Goal: Task Accomplishment & Management: Manage account settings

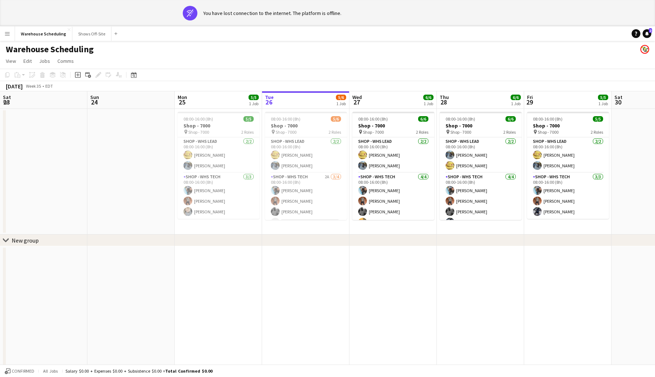
scroll to position [0, 175]
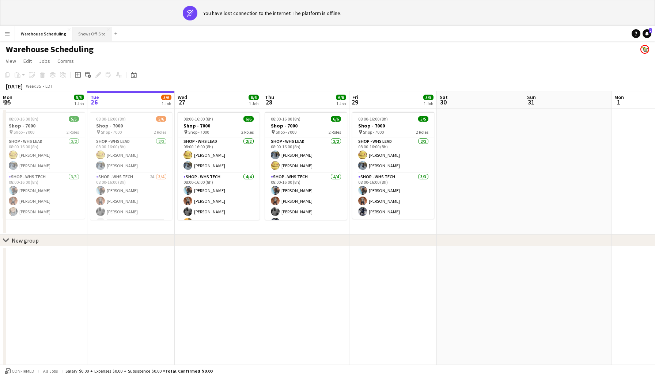
click at [85, 34] on button "Shows Off-Site Close" at bounding box center [91, 34] width 39 height 14
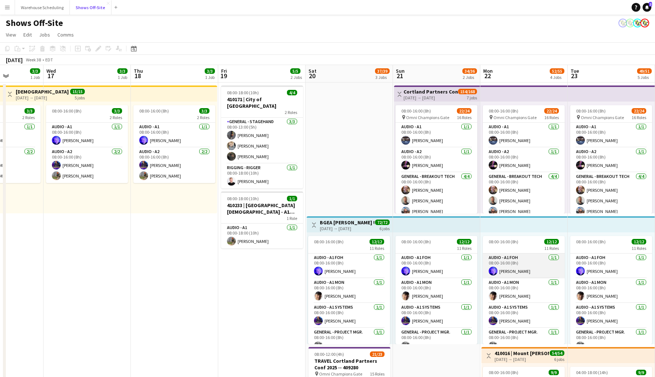
scroll to position [0, 260]
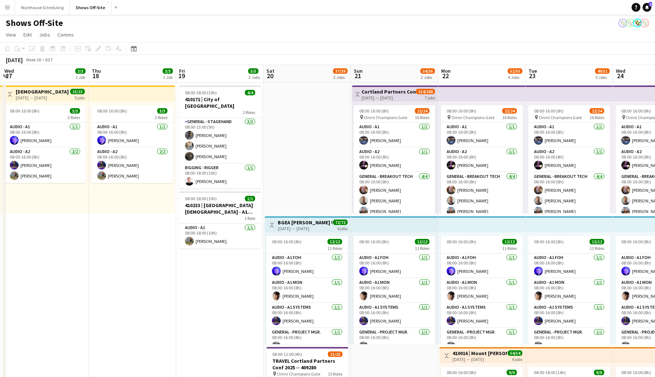
click at [331, 40] on app-page-menu "View Day view expanded Day view collapsed Month view Date picker Jump to [DATE]…" at bounding box center [327, 35] width 655 height 14
click at [327, 45] on app-toolbar "Copy Paste Paste Command V Paste with crew Command Shift V Paste linked Job [GE…" at bounding box center [327, 48] width 655 height 12
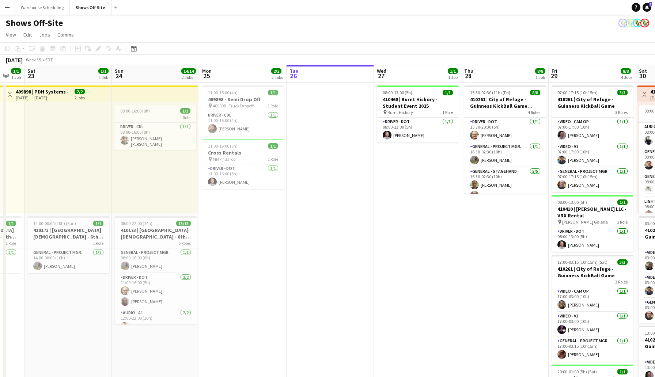
scroll to position [0, 197]
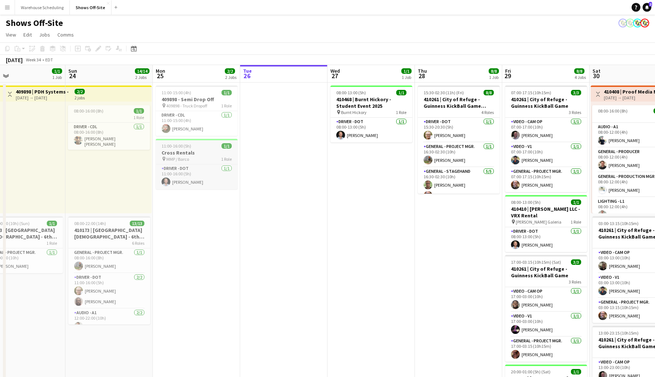
click at [206, 151] on h3 "Cross Rentals" at bounding box center [197, 152] width 82 height 7
click at [95, 48] on icon "Edit" at bounding box center [98, 49] width 6 height 6
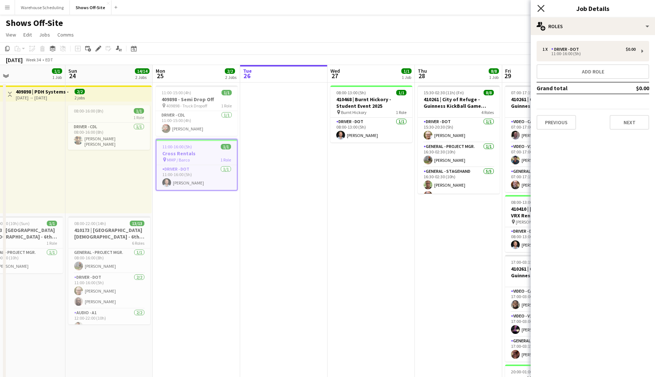
click at [541, 10] on icon "Close pop-in" at bounding box center [540, 8] width 7 height 7
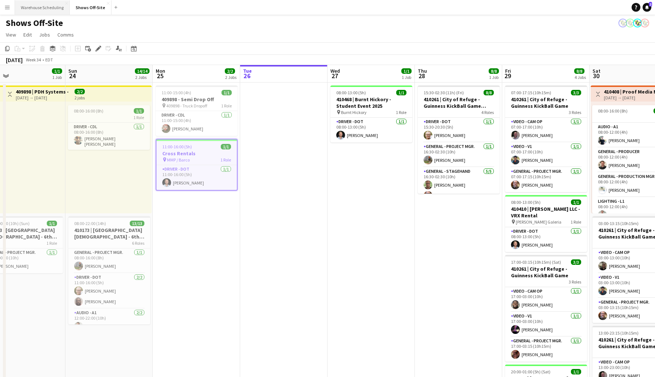
click at [41, 7] on button "Warehouse Scheduling Close" at bounding box center [42, 7] width 55 height 14
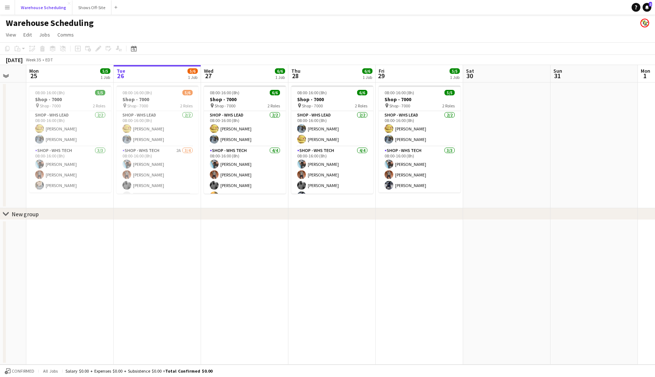
scroll to position [0, 199]
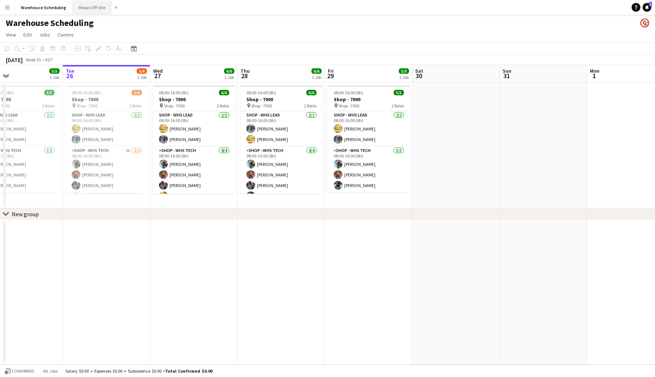
click at [85, 9] on button "Shows Off-Site Close" at bounding box center [91, 7] width 39 height 14
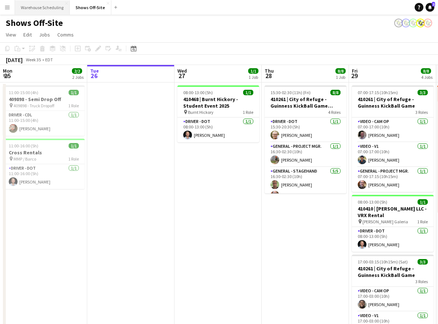
click at [44, 5] on button "Warehouse Scheduling Close" at bounding box center [42, 7] width 55 height 14
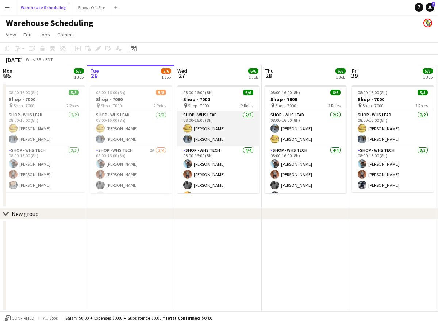
scroll to position [9, 0]
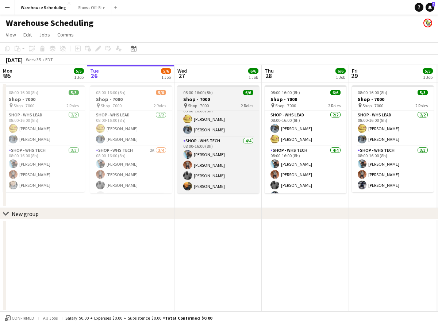
click at [218, 98] on h3 "Shop - 7000" at bounding box center [219, 99] width 82 height 7
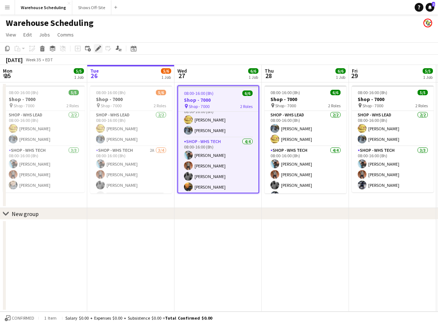
click at [98, 50] on icon at bounding box center [98, 49] width 4 height 4
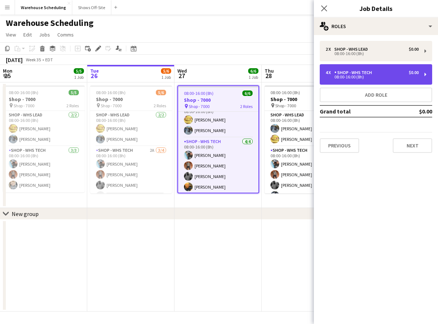
click at [377, 73] on div "4 x Shop - WHS Tech $0.00" at bounding box center [372, 72] width 93 height 5
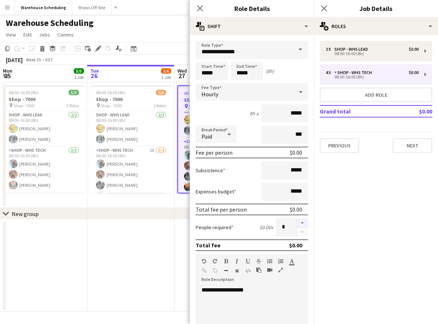
click at [305, 222] on button "button" at bounding box center [303, 222] width 12 height 9
type input "*"
click at [198, 6] on icon at bounding box center [200, 8] width 7 height 7
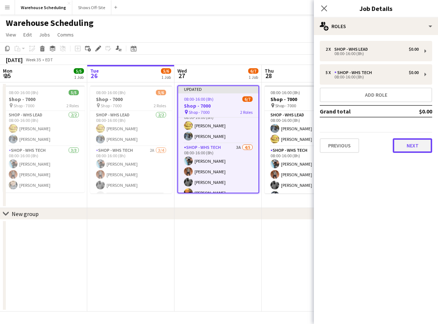
click at [419, 142] on button "Next" at bounding box center [412, 145] width 39 height 15
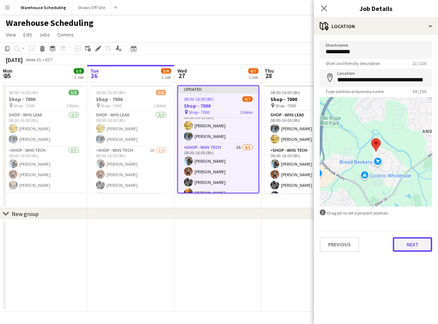
click at [407, 248] on button "Next" at bounding box center [412, 244] width 39 height 15
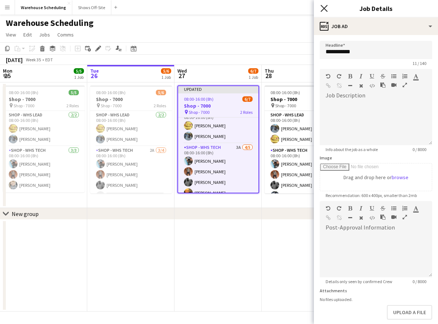
click at [322, 9] on icon "Close pop-in" at bounding box center [324, 8] width 7 height 7
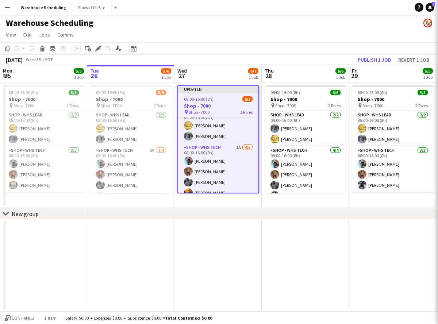
click at [332, 38] on app-page-menu "View Day view expanded Day view collapsed Month view Date picker Jump to [DATE]…" at bounding box center [219, 35] width 438 height 14
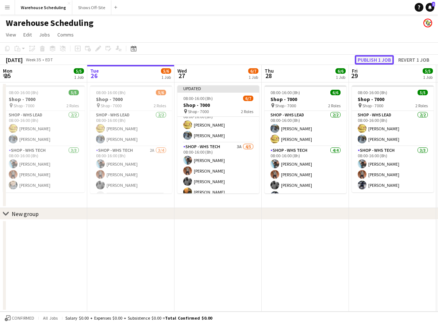
click at [367, 61] on button "Publish 1 job" at bounding box center [374, 59] width 39 height 9
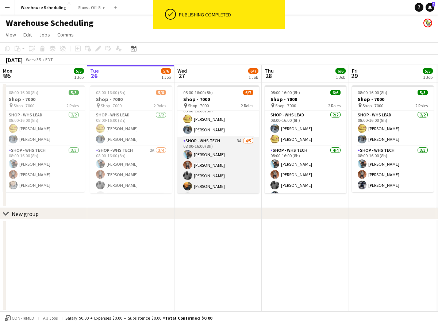
scroll to position [20, 0]
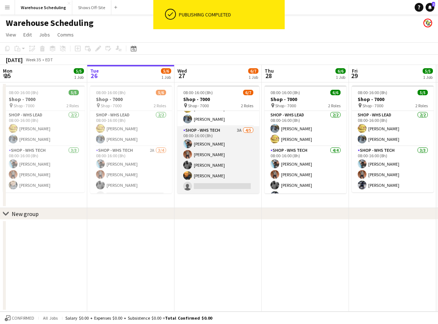
click at [211, 185] on app-card-role "Shop - WHS Tech 3A [DATE] 08:00-16:00 (8h) [PERSON_NAME] [PERSON_NAME] [PERSON_…" at bounding box center [219, 159] width 82 height 67
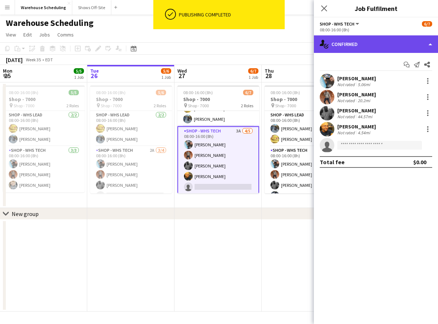
click at [379, 45] on div "single-neutral-actions-check-2 Confirmed" at bounding box center [376, 44] width 124 height 18
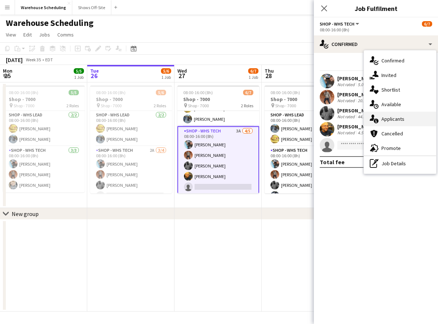
click at [393, 116] on div "single-neutral-actions-information Applicants" at bounding box center [400, 119] width 72 height 15
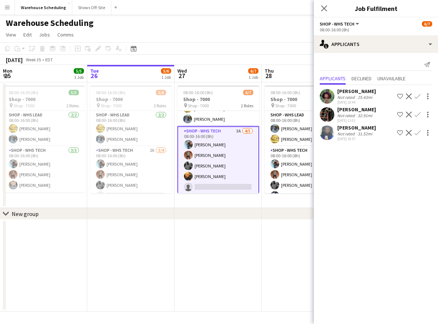
click at [418, 132] on app-icon "Confirm" at bounding box center [418, 133] width 6 height 6
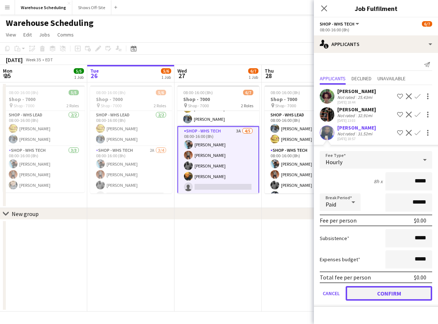
click at [389, 292] on button "Confirm" at bounding box center [389, 293] width 87 height 15
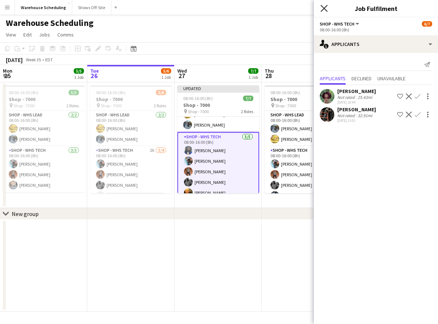
click at [324, 6] on icon "Close pop-in" at bounding box center [324, 8] width 7 height 7
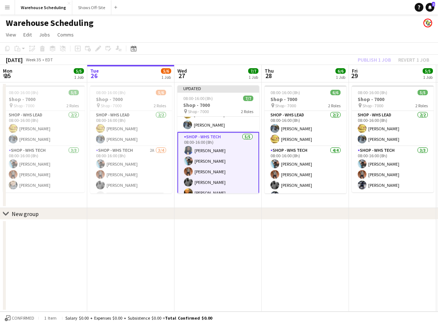
click at [273, 35] on app-page-menu "View Day view expanded Day view collapsed Month view Date picker Jump to [DATE]…" at bounding box center [219, 35] width 438 height 14
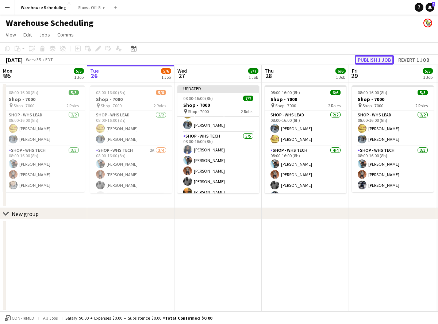
click at [365, 58] on button "Publish 1 job" at bounding box center [374, 59] width 39 height 9
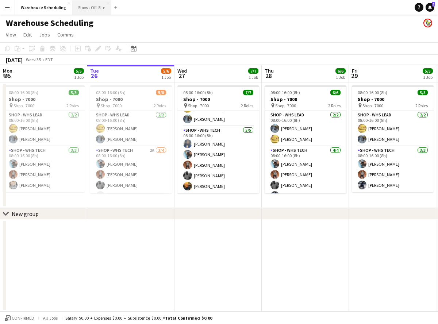
click at [88, 6] on button "Shows Off-Site Close" at bounding box center [91, 7] width 39 height 14
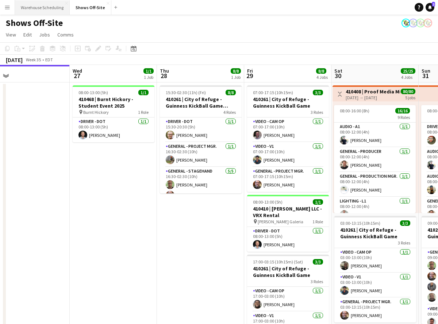
click at [45, 4] on button "Warehouse Scheduling Close" at bounding box center [42, 7] width 55 height 14
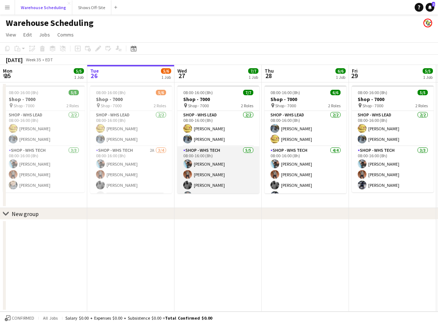
scroll to position [20, 0]
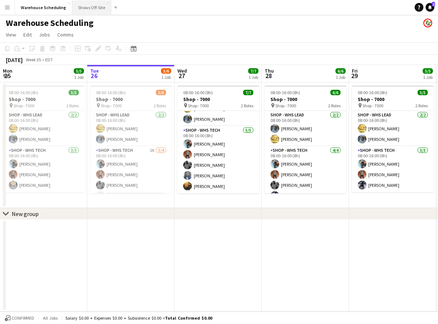
click at [87, 11] on button "Shows Off-Site Close" at bounding box center [91, 7] width 39 height 14
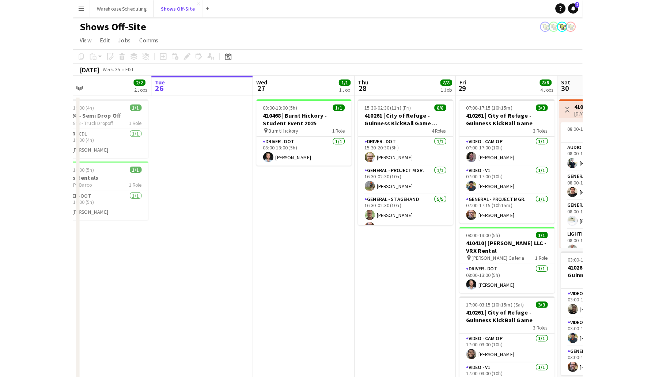
scroll to position [0, 196]
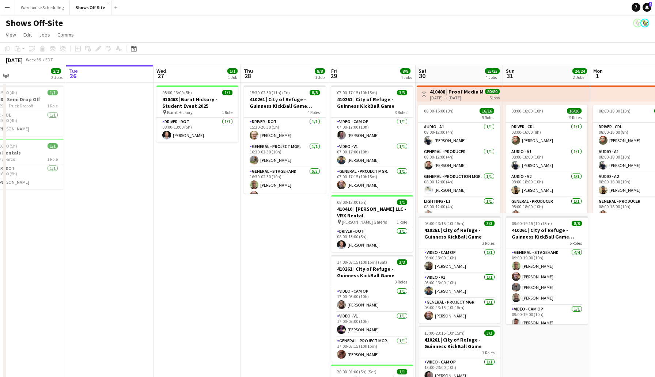
click at [10, 8] on app-icon "Menu" at bounding box center [7, 7] width 6 height 6
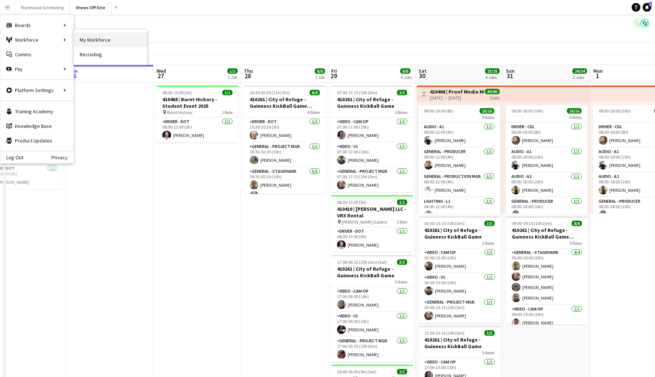
click at [102, 35] on link "My Workforce" at bounding box center [110, 40] width 73 height 15
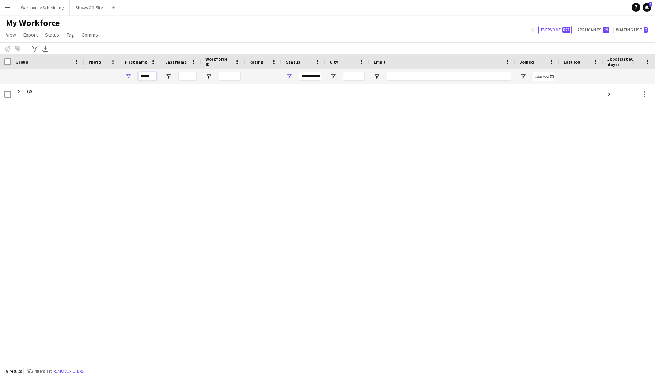
drag, startPoint x: 141, startPoint y: 77, endPoint x: 198, endPoint y: 78, distance: 57.7
click at [198, 78] on div "*****" at bounding box center [432, 76] width 865 height 15
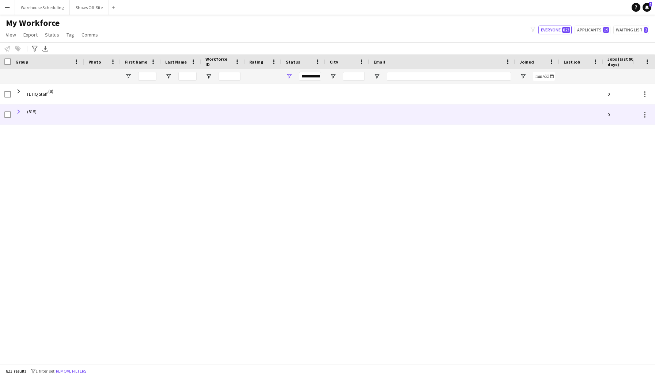
click at [17, 111] on span at bounding box center [18, 112] width 7 height 7
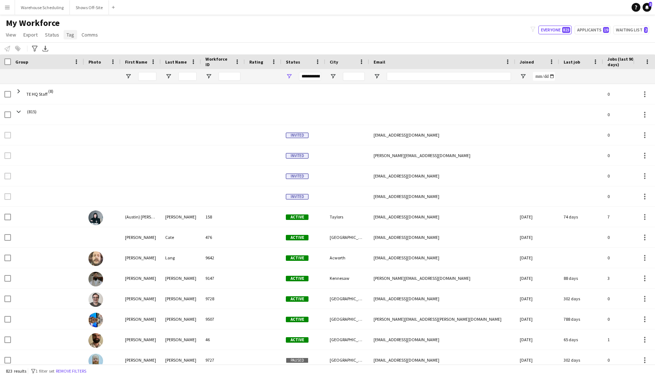
click at [69, 34] on span "Tag" at bounding box center [70, 34] width 8 height 7
click at [88, 33] on span "Comms" at bounding box center [89, 34] width 16 height 7
click at [60, 33] on link "Status" at bounding box center [52, 34] width 20 height 9
click at [31, 33] on span "Export" at bounding box center [30, 34] width 14 height 7
click at [11, 33] on span "View" at bounding box center [11, 34] width 10 height 7
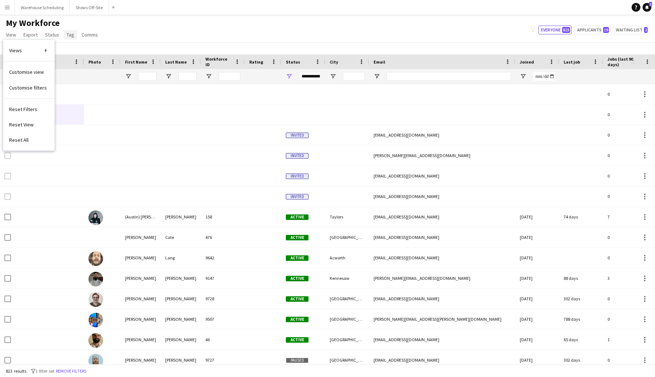
click at [68, 34] on span "Tag" at bounding box center [70, 34] width 8 height 7
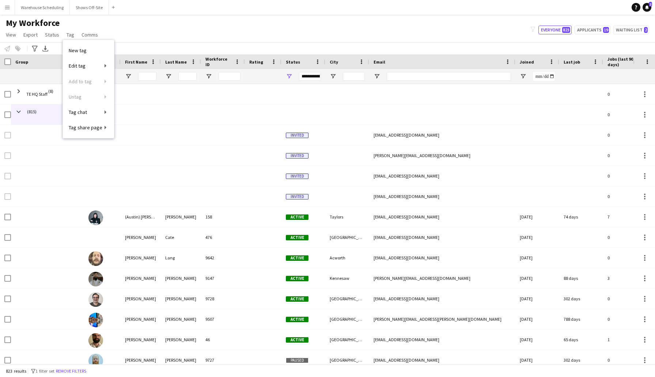
click at [388, 32] on div "My Workforce View Views Default view New view Update view Delete view Edit name…" at bounding box center [327, 30] width 655 height 25
click at [292, 75] on span "Open Filter Menu" at bounding box center [289, 76] width 7 height 7
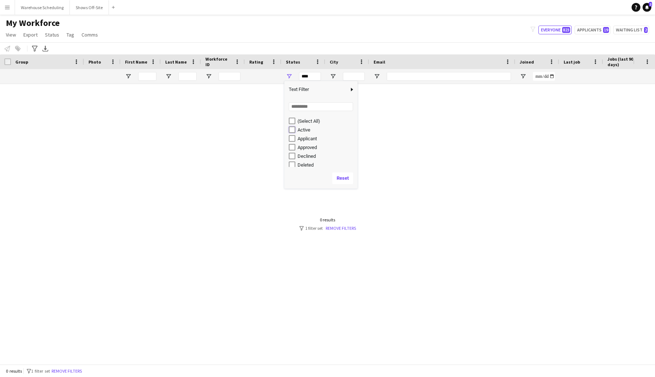
type input "**********"
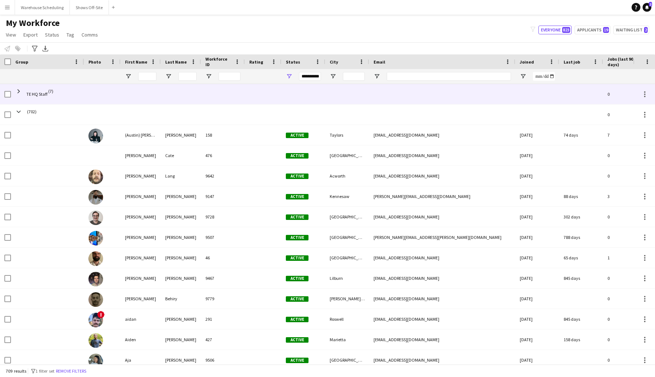
click at [251, 96] on div at bounding box center [263, 94] width 37 height 20
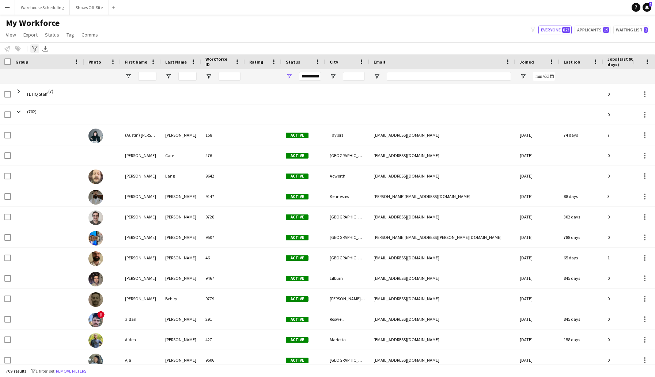
click at [34, 51] on icon at bounding box center [34, 49] width 5 height 6
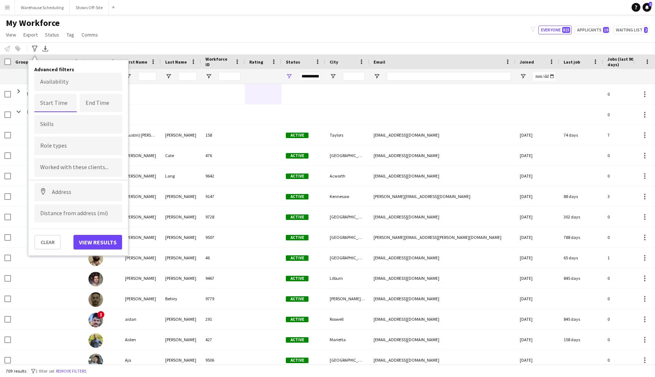
click at [54, 99] on input at bounding box center [55, 103] width 42 height 18
click at [84, 111] on input at bounding box center [101, 103] width 42 height 18
click at [33, 49] on icon "Advanced filters" at bounding box center [35, 49] width 6 height 6
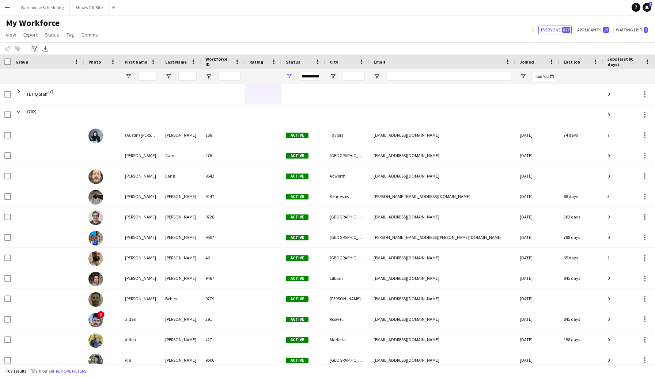
click at [33, 49] on icon "Advanced filters" at bounding box center [35, 49] width 6 height 6
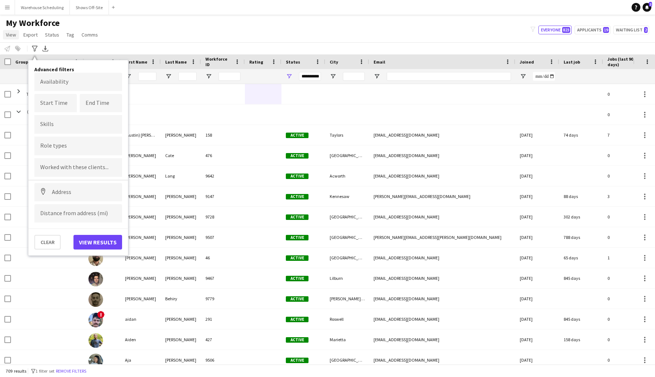
click at [8, 35] on span "View" at bounding box center [11, 34] width 10 height 7
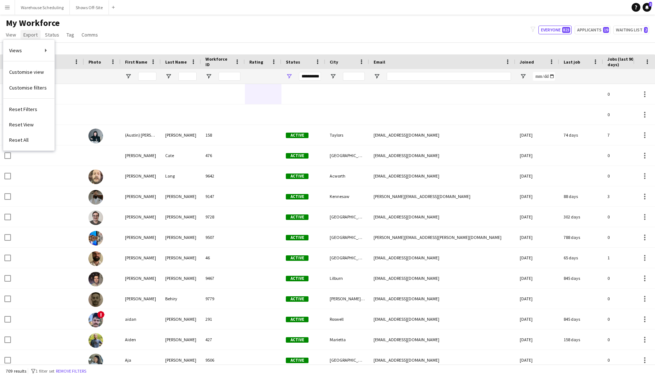
click at [33, 34] on span "Export" at bounding box center [30, 34] width 14 height 7
click at [45, 34] on span "Status" at bounding box center [52, 34] width 14 height 7
click at [65, 34] on link "Tag" at bounding box center [71, 34] width 14 height 9
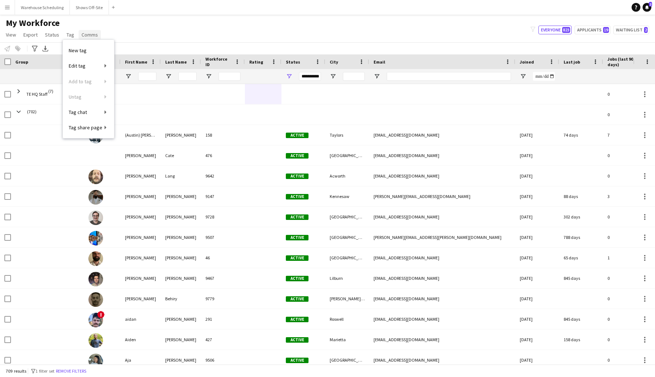
click at [87, 33] on span "Comms" at bounding box center [89, 34] width 16 height 7
click at [143, 35] on div "My Workforce View Views Default view New view Update view Delete view Edit name…" at bounding box center [327, 30] width 655 height 25
click at [9, 6] on app-icon "Menu" at bounding box center [7, 7] width 6 height 6
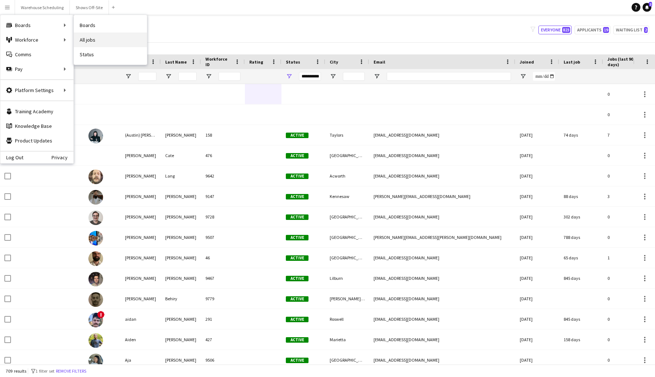
click at [101, 41] on link "All jobs" at bounding box center [110, 40] width 73 height 15
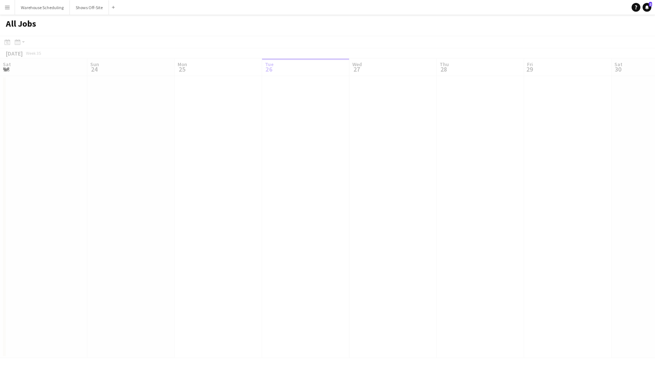
scroll to position [0, 175]
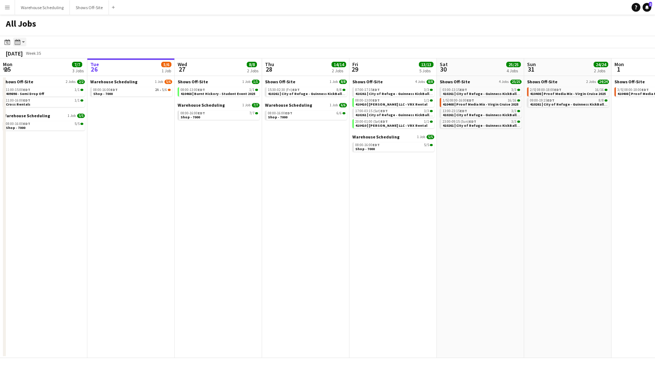
click at [15, 43] on icon at bounding box center [17, 42] width 5 height 6
click at [41, 68] on link "Day view by Job" at bounding box center [39, 68] width 40 height 7
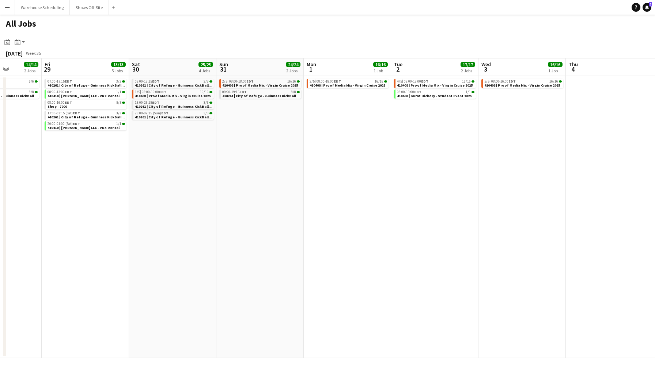
scroll to position [0, 308]
click at [178, 94] on span "410408 | Proof Media Mix - Virgin Cruise 2025" at bounding box center [172, 96] width 76 height 5
click at [81, 7] on button "Shows Off-Site Close" at bounding box center [89, 7] width 39 height 14
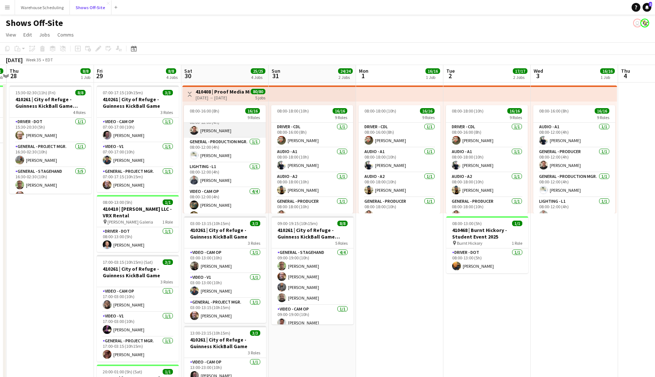
scroll to position [36, 0]
click at [192, 151] on app-user-avatar at bounding box center [194, 154] width 9 height 9
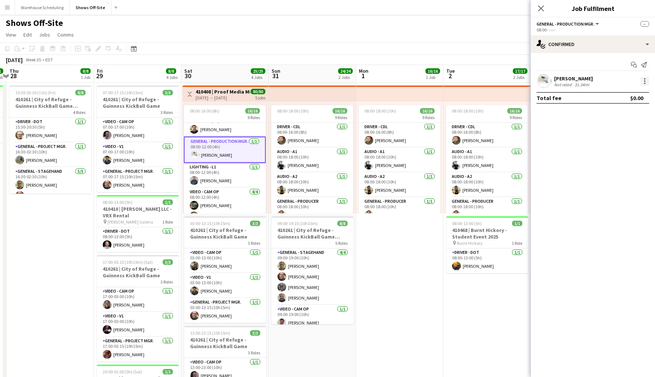
click at [643, 80] on div at bounding box center [644, 81] width 9 height 9
click at [539, 8] on div at bounding box center [327, 188] width 655 height 377
click at [643, 81] on div at bounding box center [644, 81] width 9 height 9
click at [566, 79] on div at bounding box center [327, 188] width 655 height 377
click at [547, 79] on app-user-avatar at bounding box center [543, 81] width 15 height 15
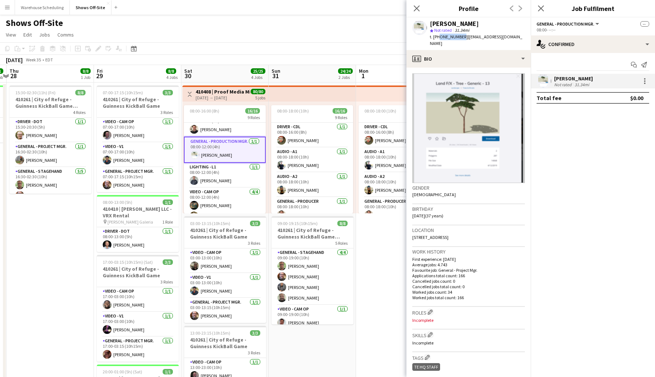
drag, startPoint x: 459, startPoint y: 36, endPoint x: 438, endPoint y: 37, distance: 21.2
click at [438, 37] on span "t. [PHONE_NUMBER]" at bounding box center [449, 36] width 38 height 5
copy span "6783140338"
click at [414, 8] on icon "Close pop-in" at bounding box center [416, 8] width 7 height 7
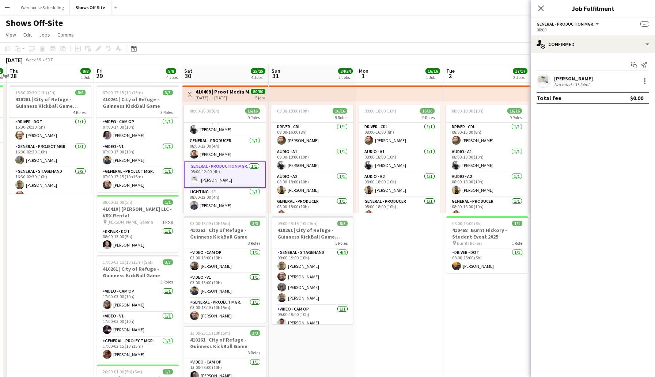
scroll to position [15, 0]
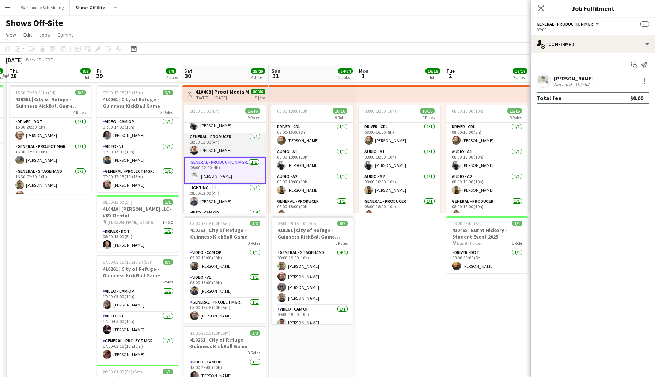
click at [193, 148] on app-user-avatar at bounding box center [194, 150] width 9 height 9
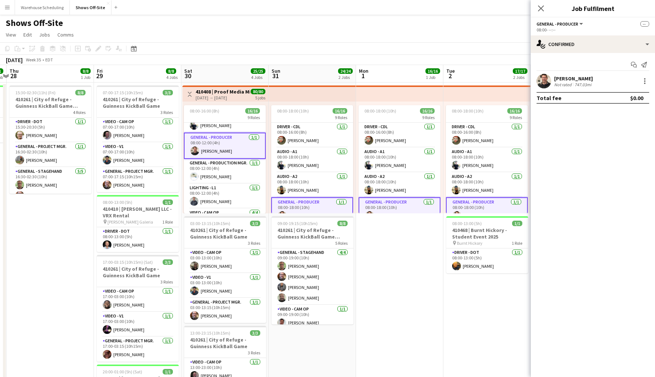
click at [541, 78] on app-user-avatar at bounding box center [543, 81] width 15 height 15
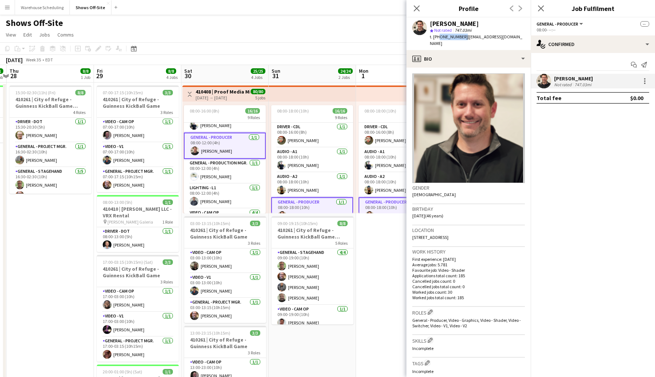
drag, startPoint x: 460, startPoint y: 37, endPoint x: 438, endPoint y: 37, distance: 21.6
click at [438, 37] on div "t. [PHONE_NUMBER] | [EMAIL_ADDRESS][DOMAIN_NAME]" at bounding box center [477, 40] width 95 height 13
drag, startPoint x: 508, startPoint y: 37, endPoint x: 462, endPoint y: 39, distance: 46.4
click at [462, 39] on div "[PERSON_NAME] star Not rated 747.03mi t. [PHONE_NUMBER] | [EMAIL_ADDRESS][DOMAI…" at bounding box center [468, 34] width 124 height 33
copy span "[EMAIL_ADDRESS][DOMAIN_NAME]"
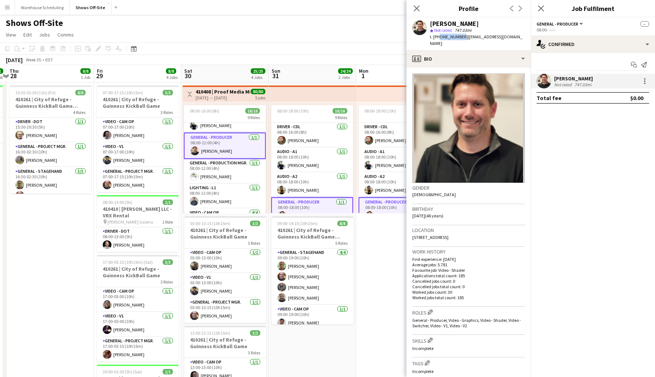
drag, startPoint x: 459, startPoint y: 38, endPoint x: 437, endPoint y: 38, distance: 21.6
click at [437, 38] on span "t. [PHONE_NUMBER]" at bounding box center [449, 36] width 38 height 5
copy span "8173133750"
click at [415, 9] on icon at bounding box center [416, 8] width 7 height 7
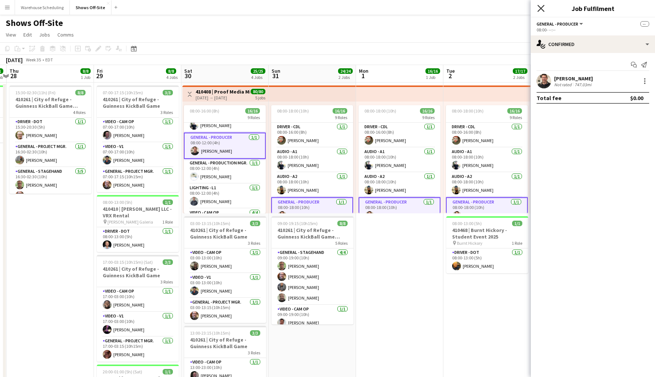
click at [542, 5] on icon "Close pop-in" at bounding box center [540, 8] width 7 height 7
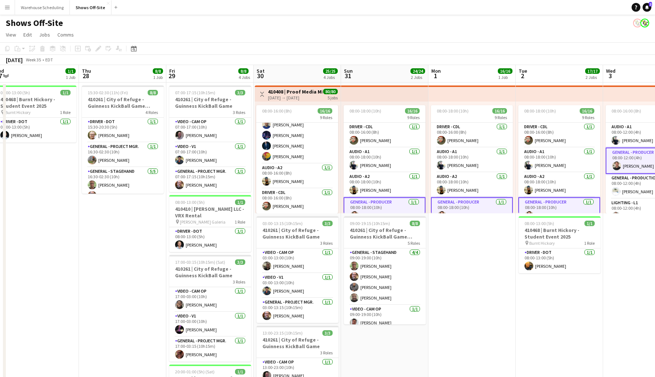
scroll to position [0, 153]
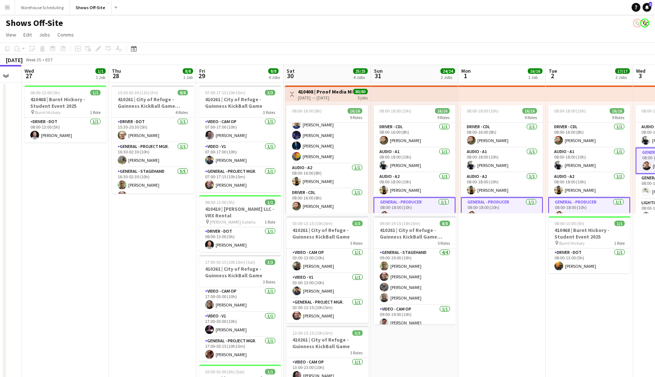
click at [114, 243] on app-date-cell "15:30-02:30 (11h) (Fri) 8/8 410261 | City of Refuge - Guinness KickBall Game Lo…" at bounding box center [152, 321] width 87 height 476
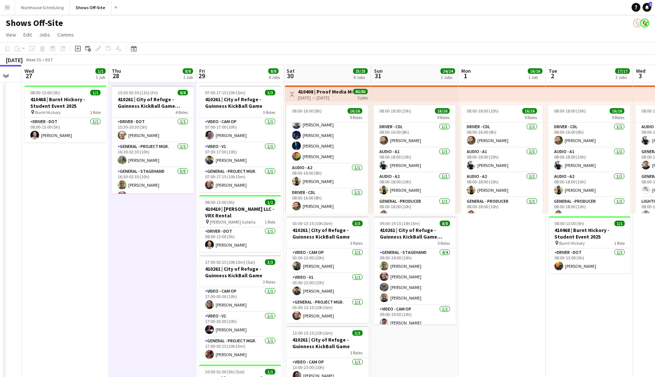
scroll to position [207, 0]
click at [114, 243] on app-date-cell "15:30-02:30 (11h) (Fri) 8/8 410261 | City of Refuge - Guinness KickBall Game Lo…" at bounding box center [152, 321] width 87 height 476
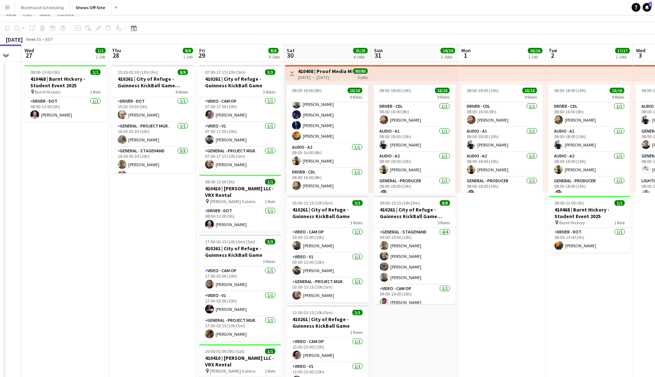
scroll to position [0, 0]
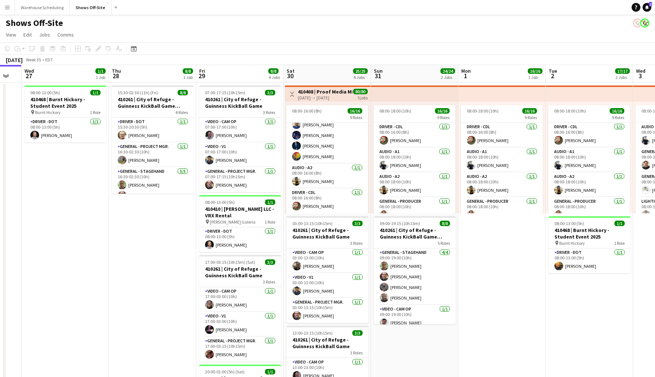
click at [164, 76] on app-board-header-date "Thu 28 8/8 1 Job" at bounding box center [152, 74] width 87 height 18
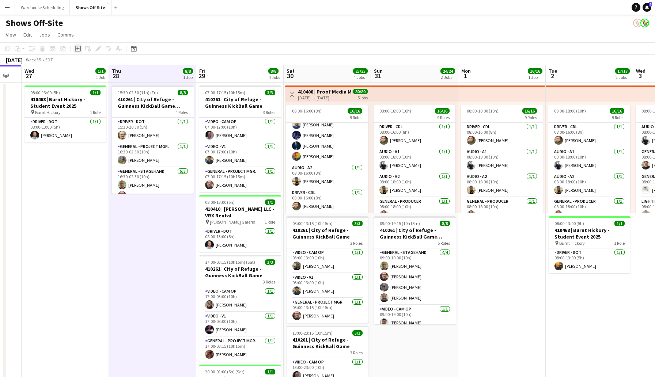
click at [77, 47] on icon at bounding box center [77, 48] width 3 height 3
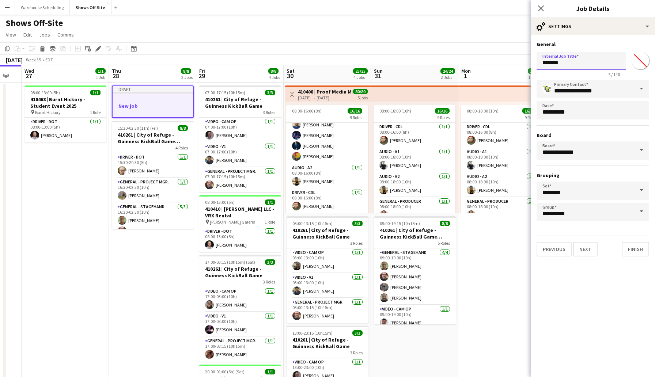
drag, startPoint x: 582, startPoint y: 64, endPoint x: 529, endPoint y: 62, distance: 52.6
click at [529, 62] on body "Menu Boards Boards Boards All jobs Status Workforce Workforce My Workforce Recr…" at bounding box center [327, 279] width 655 height 559
type input "**********"
click at [582, 250] on button "Next" at bounding box center [585, 249] width 24 height 15
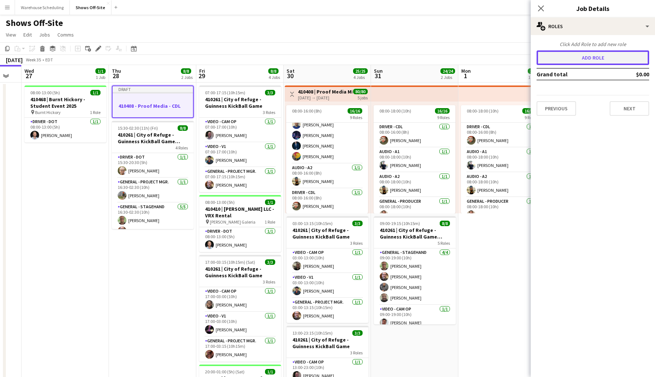
click at [582, 60] on button "Add role" at bounding box center [592, 57] width 113 height 15
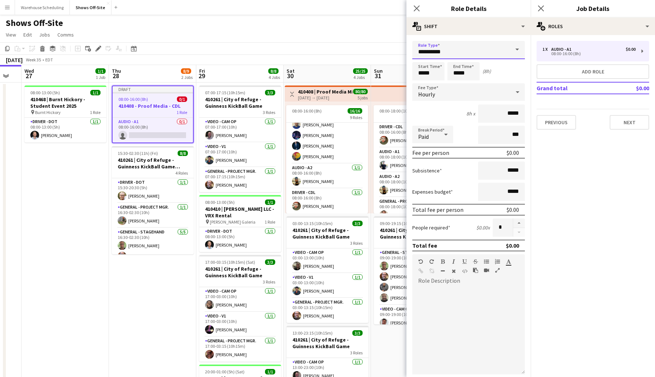
drag, startPoint x: 457, startPoint y: 54, endPoint x: 393, endPoint y: 46, distance: 64.5
click at [393, 46] on body "Menu Boards Boards Boards All jobs Status Workforce Workforce My Workforce Recr…" at bounding box center [327, 279] width 655 height 559
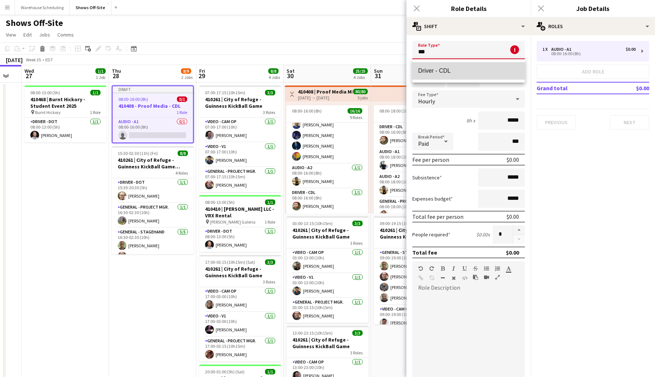
click at [437, 62] on mat-option "Driver - CDL" at bounding box center [468, 71] width 113 height 18
type input "**********"
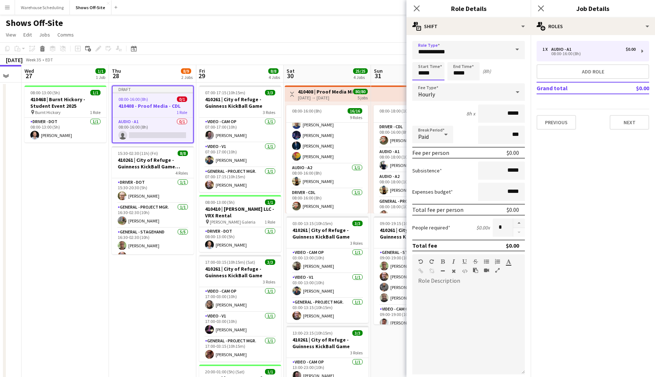
click at [433, 75] on input "*****" at bounding box center [428, 71] width 32 height 18
click at [422, 83] on div at bounding box center [421, 83] width 15 height 7
click at [422, 57] on div at bounding box center [421, 58] width 15 height 7
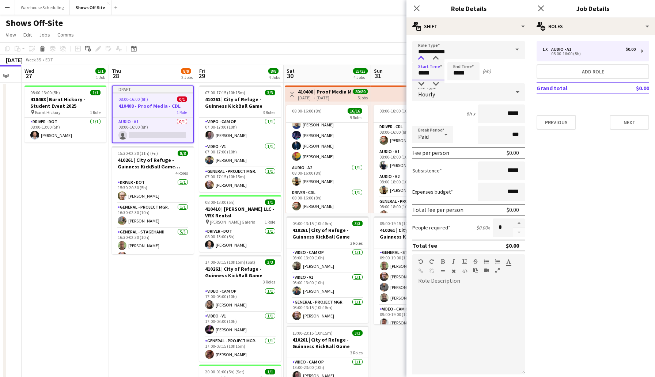
click at [422, 57] on div at bounding box center [421, 58] width 15 height 7
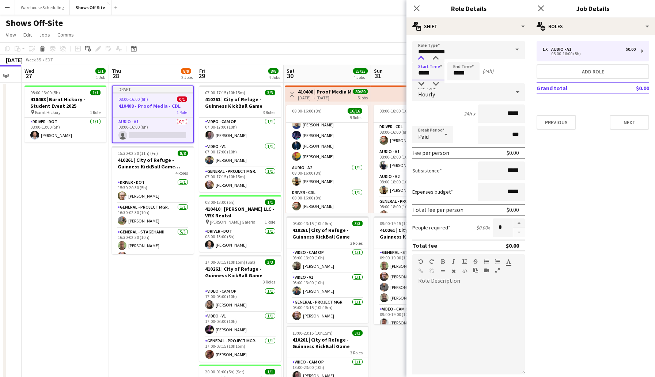
click at [422, 57] on div at bounding box center [421, 58] width 15 height 7
type input "*****"
click at [422, 57] on div at bounding box center [421, 58] width 15 height 7
click at [469, 73] on input "*****" at bounding box center [463, 71] width 32 height 18
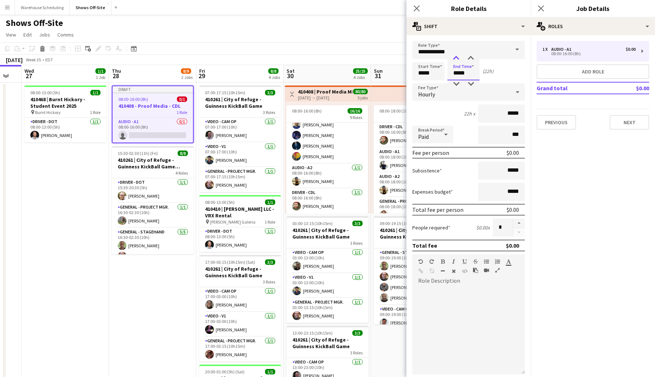
click at [456, 56] on div at bounding box center [456, 58] width 15 height 7
type input "*****"
click at [456, 56] on div at bounding box center [456, 58] width 15 height 7
click at [629, 123] on button "Next" at bounding box center [628, 122] width 39 height 15
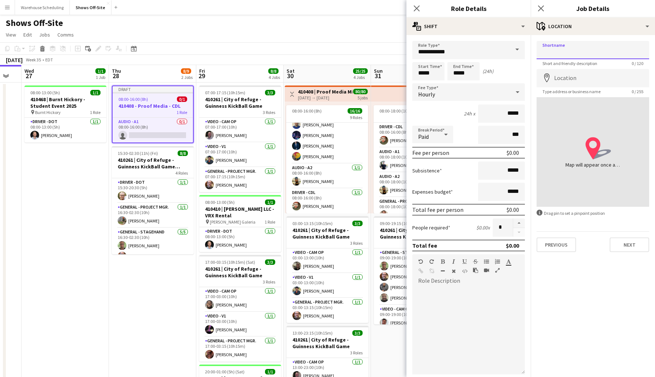
click at [563, 53] on input "Shortname" at bounding box center [592, 50] width 113 height 18
drag, startPoint x: 614, startPoint y: 50, endPoint x: 537, endPoint y: 50, distance: 77.5
click at [537, 50] on input "**********" at bounding box center [592, 50] width 113 height 18
type input "**********"
click at [636, 244] on button "Next" at bounding box center [628, 244] width 39 height 15
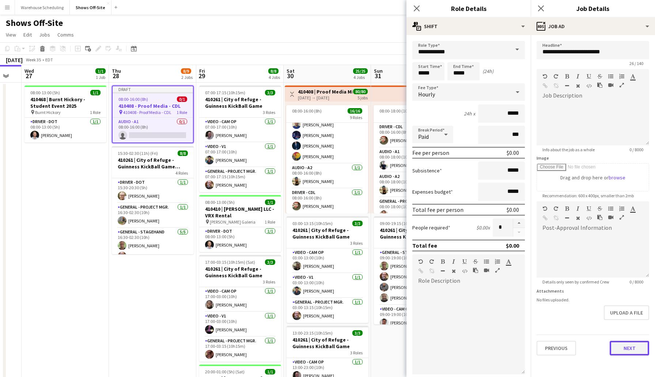
click at [629, 348] on button "Next" at bounding box center [628, 348] width 39 height 15
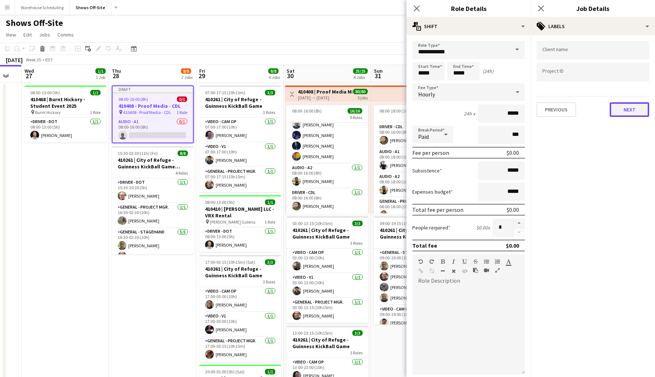
click at [624, 108] on button "Next" at bounding box center [628, 109] width 39 height 15
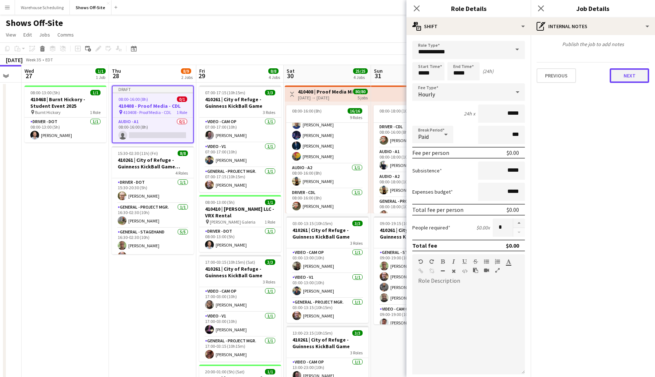
click at [633, 79] on button "Next" at bounding box center [628, 75] width 39 height 15
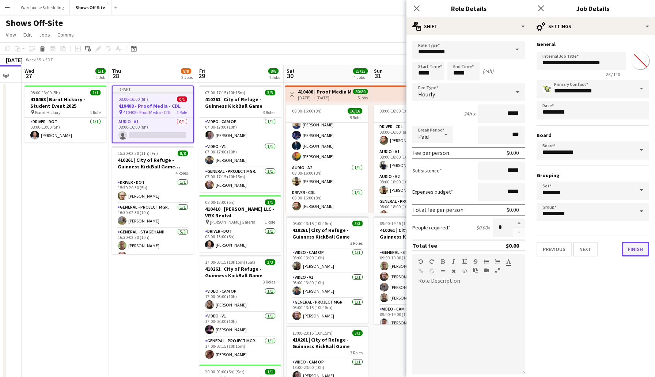
click at [626, 247] on button "Finish" at bounding box center [634, 249] width 27 height 15
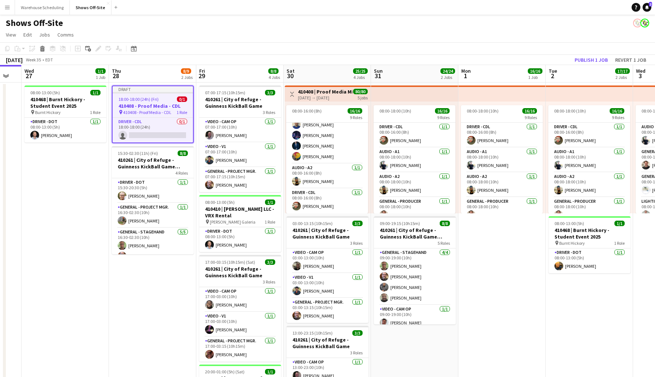
click at [554, 28] on app-page-menu "View Day view expanded Day view collapsed Month view Date picker Jump to [DATE]…" at bounding box center [327, 35] width 655 height 14
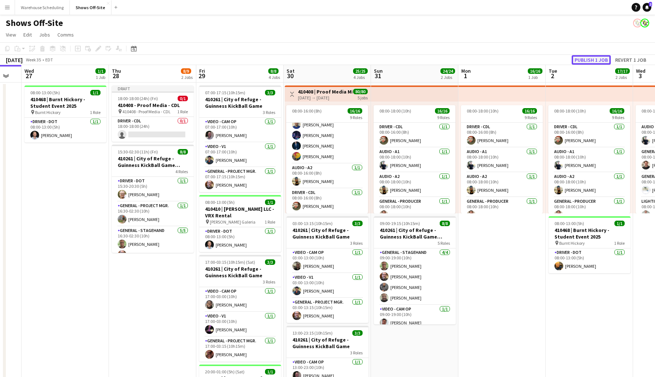
click at [579, 55] on button "Publish 1 job" at bounding box center [590, 59] width 39 height 9
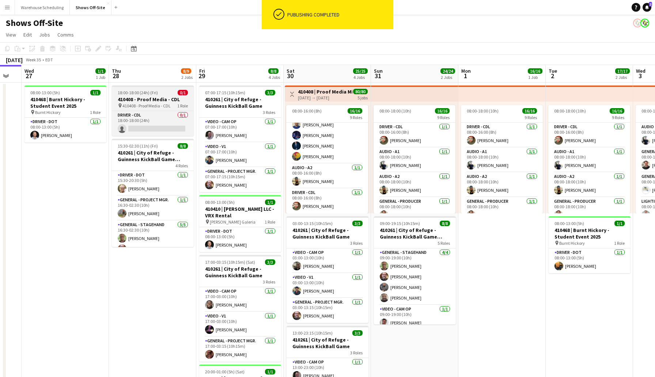
click at [133, 101] on h3 "410408 - Proof Media - CDL" at bounding box center [153, 99] width 82 height 7
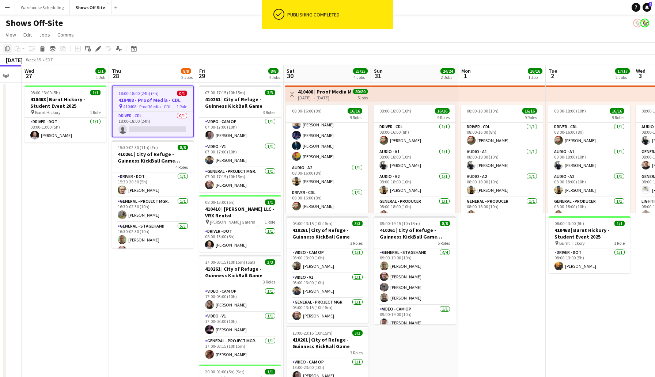
click at [5, 49] on icon "Copy" at bounding box center [7, 49] width 6 height 6
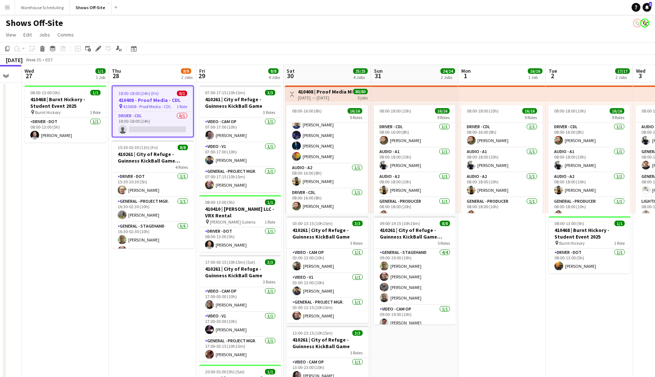
click at [231, 78] on app-board-header-date "Fri 29 8/8 4 Jobs" at bounding box center [239, 74] width 87 height 18
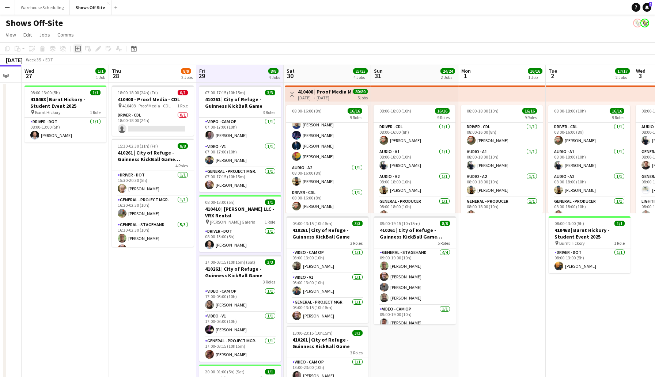
click at [79, 49] on icon "Add job" at bounding box center [78, 49] width 6 height 6
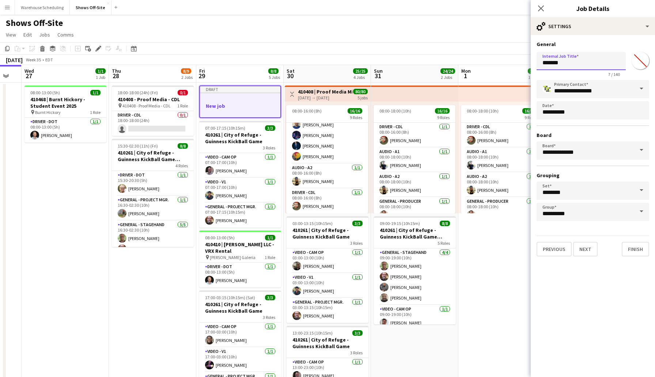
drag, startPoint x: 571, startPoint y: 65, endPoint x: 504, endPoint y: 58, distance: 67.9
click at [504, 58] on body "Menu Boards Boards Boards All jobs Status Workforce Workforce My Workforce Recr…" at bounding box center [327, 279] width 655 height 559
click at [541, 7] on icon at bounding box center [540, 8] width 7 height 7
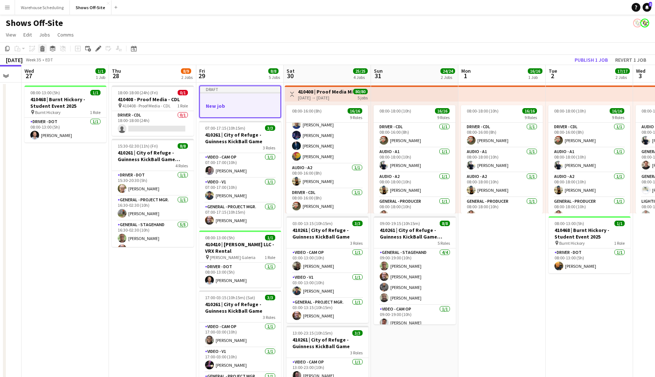
click at [41, 48] on icon at bounding box center [43, 50] width 4 height 4
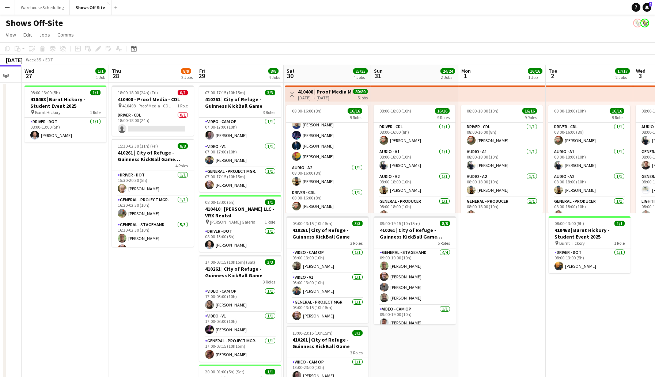
click at [326, 56] on div "[DATE] Week 35 • EDT" at bounding box center [327, 60] width 655 height 10
click at [150, 94] on span "18:00-18:00 (24h) (Fri)" at bounding box center [138, 92] width 40 height 5
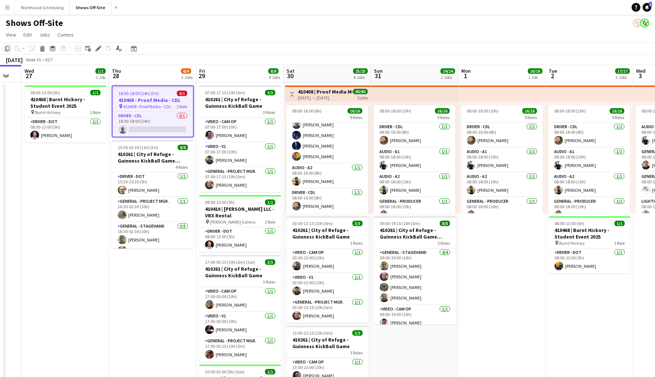
click at [5, 50] on icon "Copy" at bounding box center [7, 49] width 6 height 6
click at [220, 75] on app-board-header-date "Fri 29 8/8 4 Jobs" at bounding box center [239, 74] width 87 height 18
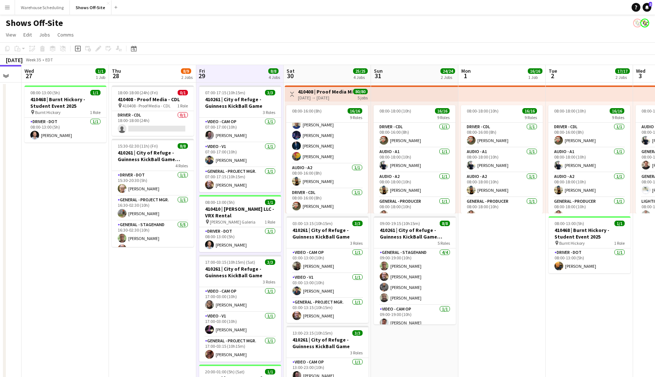
click at [217, 73] on app-board-header-date "Fri 29 8/8 4 Jobs" at bounding box center [239, 74] width 87 height 18
click at [147, 75] on app-board-header-date "Thu 28 8/9 2 Jobs" at bounding box center [152, 74] width 87 height 18
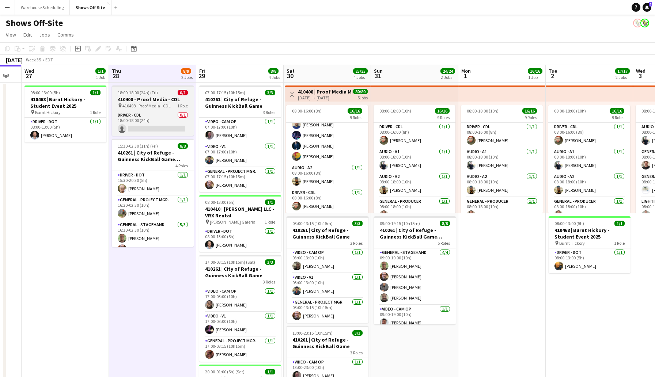
click at [147, 100] on h3 "410408 - Proof Media - CDL" at bounding box center [153, 99] width 82 height 7
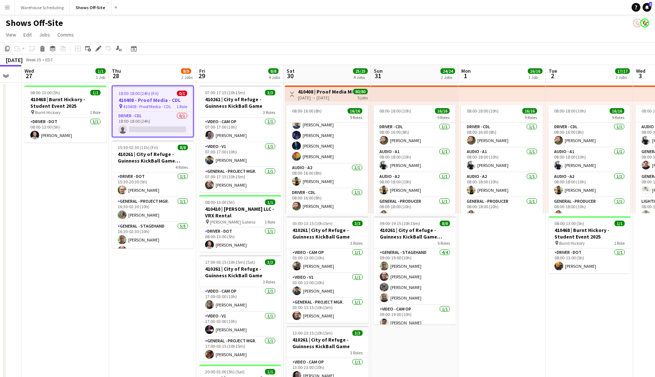
click at [7, 49] on icon "Copy" at bounding box center [7, 49] width 6 height 6
click at [233, 70] on app-board-header-date "Fri 29 8/8 4 Jobs" at bounding box center [239, 74] width 87 height 18
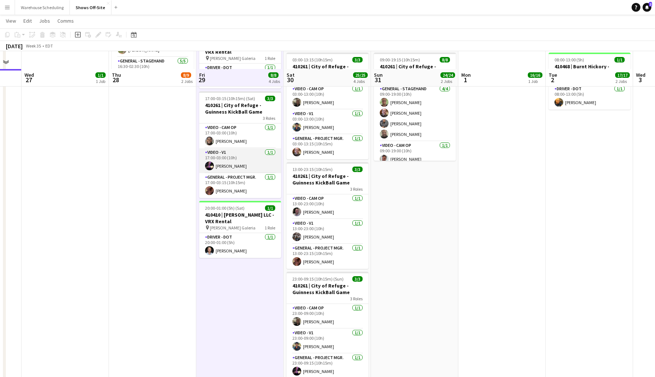
scroll to position [180, 0]
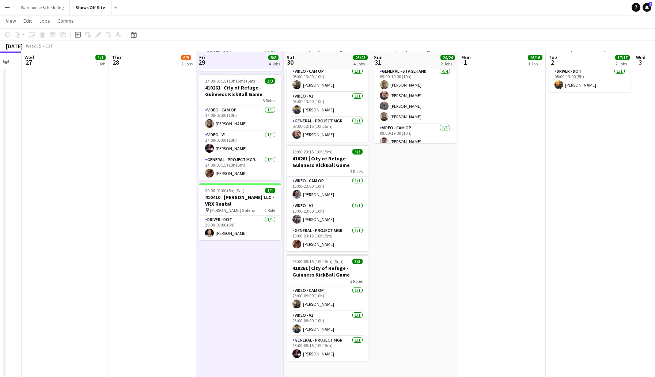
click at [238, 302] on app-date-cell "07:00-17:15 (10h15m) 3/3 410261 | City of Refuge - Guinness KickBall Game 3 Rol…" at bounding box center [239, 139] width 87 height 476
click at [20, 34] on icon at bounding box center [18, 35] width 3 height 3
click at [39, 50] on link "Paste Command V" at bounding box center [48, 48] width 58 height 7
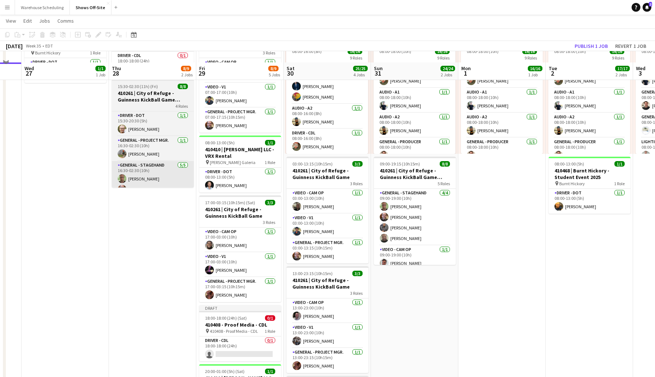
scroll to position [46, 0]
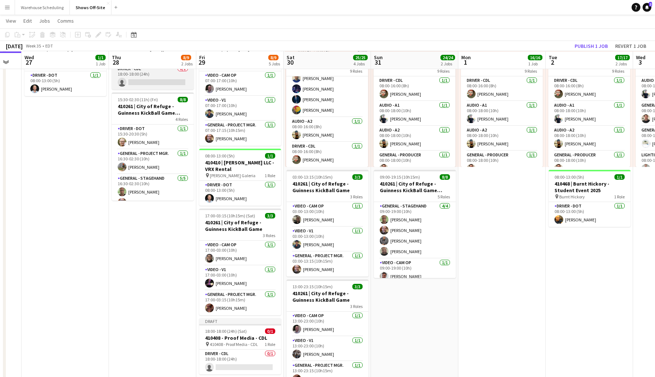
click at [152, 80] on app-card-role "Driver - CDL 0/1 18:00-18:00 (24h) single-neutral-actions" at bounding box center [153, 77] width 82 height 25
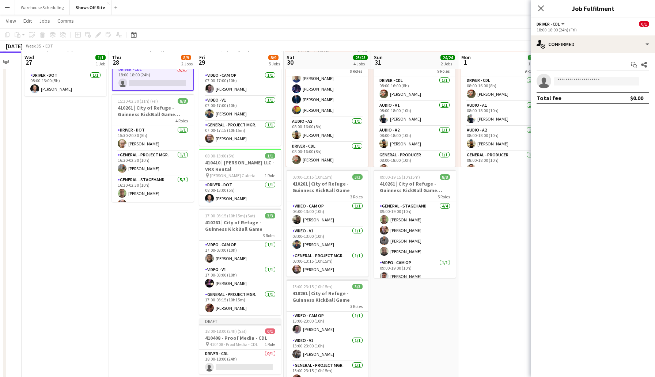
click at [583, 76] on app-invite-slot "single-neutral-actions" at bounding box center [592, 81] width 124 height 15
click at [580, 82] on input at bounding box center [596, 81] width 85 height 9
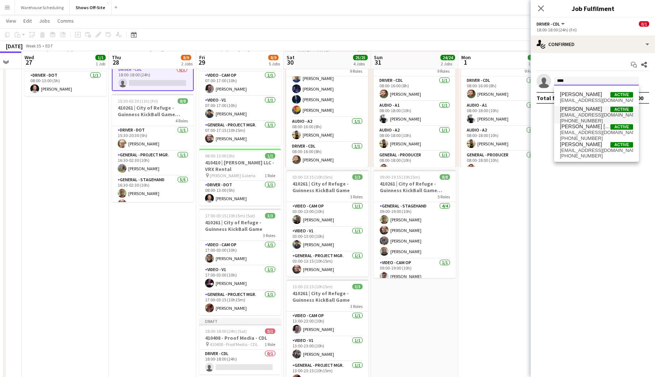
type input "****"
click at [582, 114] on span "[EMAIL_ADDRESS][DOMAIN_NAME]" at bounding box center [596, 115] width 73 height 6
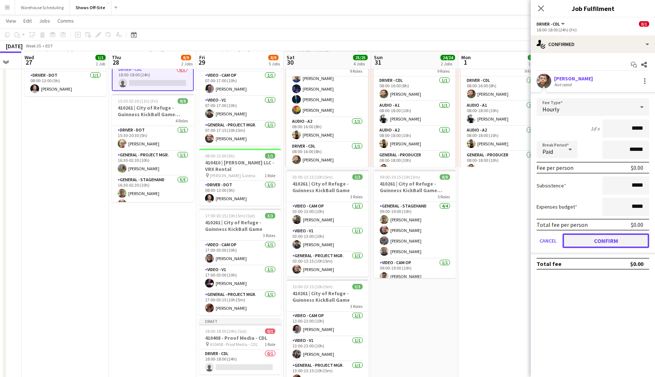
click at [605, 243] on button "Confirm" at bounding box center [605, 240] width 87 height 15
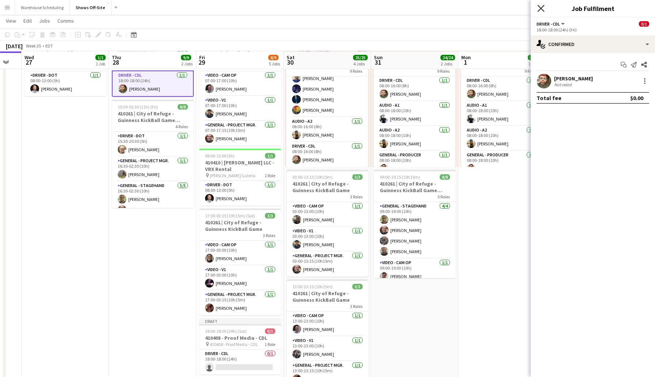
click at [541, 8] on icon at bounding box center [540, 8] width 7 height 7
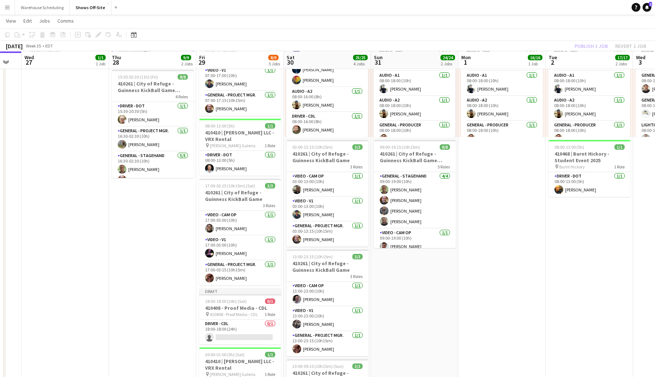
scroll to position [172, 0]
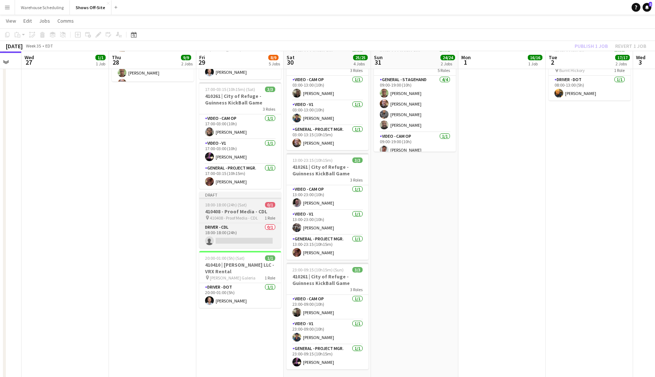
click at [236, 213] on h3 "410408 - Proof Media - CDL" at bounding box center [240, 211] width 82 height 7
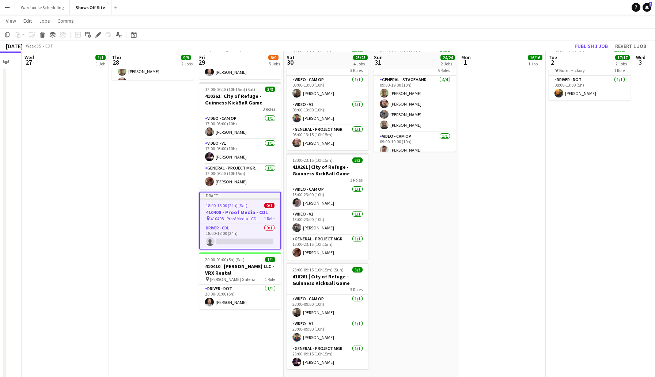
click at [103, 34] on div "Add job Add linked Job Edit Edit linked Job Applicants" at bounding box center [95, 34] width 56 height 9
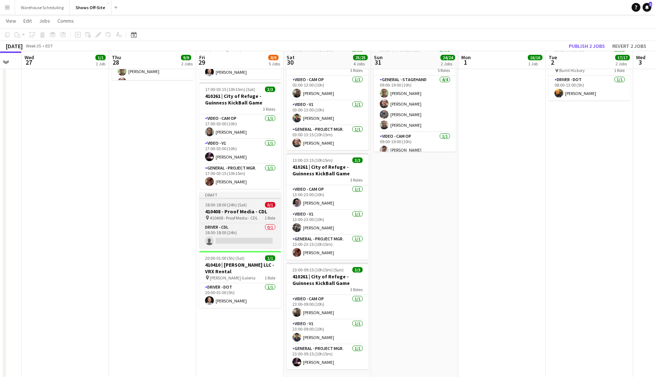
click at [223, 206] on span "18:00-18:00 (24h) (Sat)" at bounding box center [226, 204] width 42 height 5
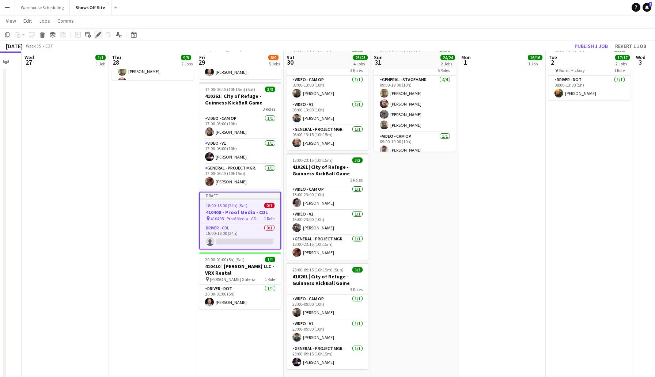
click at [96, 35] on icon "Edit" at bounding box center [98, 35] width 6 height 6
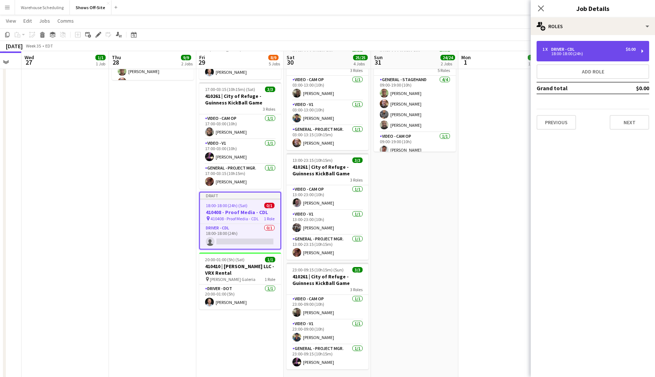
click at [560, 46] on div "1 x Driver - CDL $0.00 18:00-18:00 (24h)" at bounding box center [592, 51] width 113 height 20
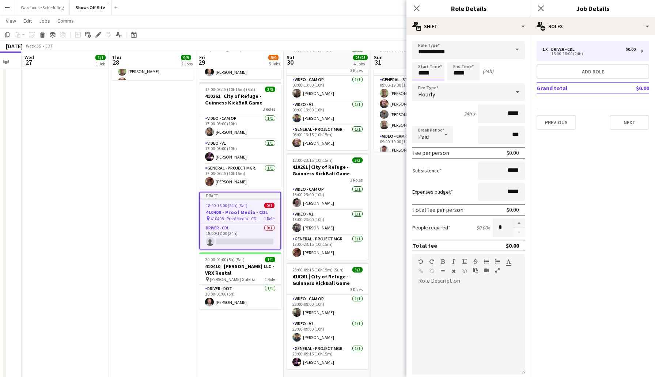
click at [432, 73] on input "*****" at bounding box center [428, 71] width 32 height 18
click at [421, 83] on div at bounding box center [421, 83] width 15 height 7
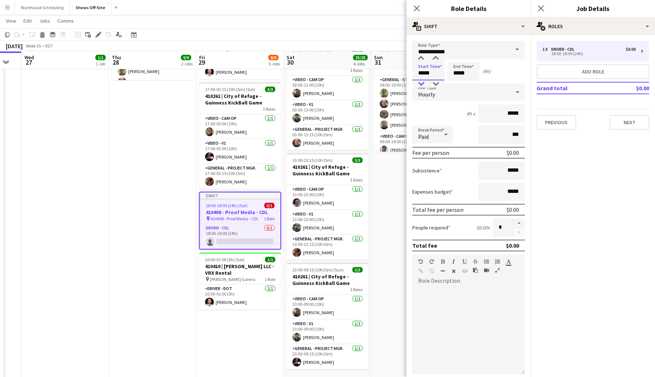
click at [421, 83] on div at bounding box center [421, 83] width 15 height 7
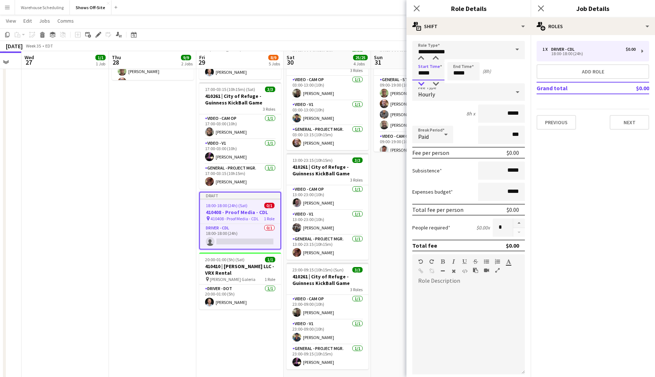
type input "*****"
click at [421, 83] on div at bounding box center [421, 83] width 15 height 7
click at [471, 73] on input "*****" at bounding box center [463, 71] width 32 height 18
click at [417, 10] on icon "Close pop-in" at bounding box center [416, 8] width 7 height 7
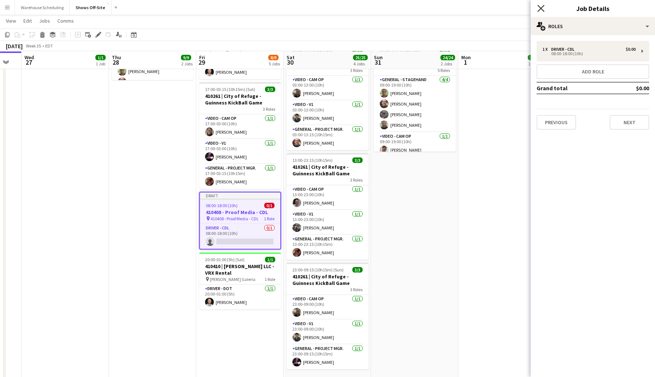
click at [538, 8] on icon "Close pop-in" at bounding box center [540, 8] width 7 height 7
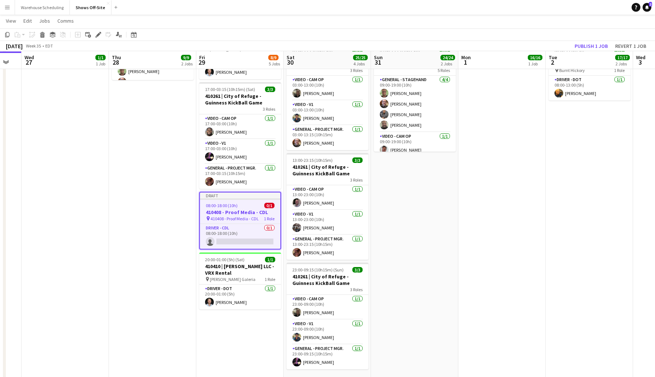
click at [466, 38] on app-toolbar "Copy Paste Paste Command V Paste with crew Command Shift V Paste linked Job [GE…" at bounding box center [327, 34] width 655 height 12
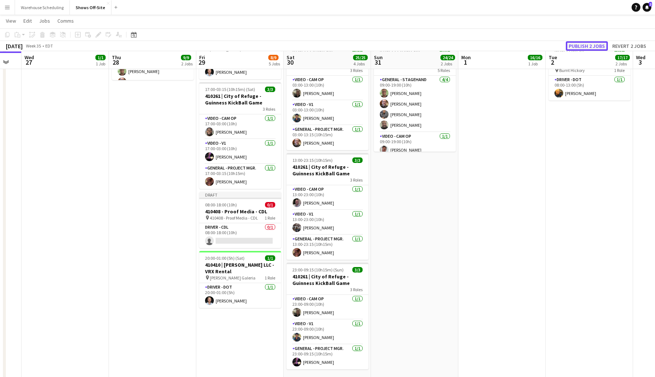
click at [582, 47] on button "Publish 2 jobs" at bounding box center [587, 45] width 42 height 9
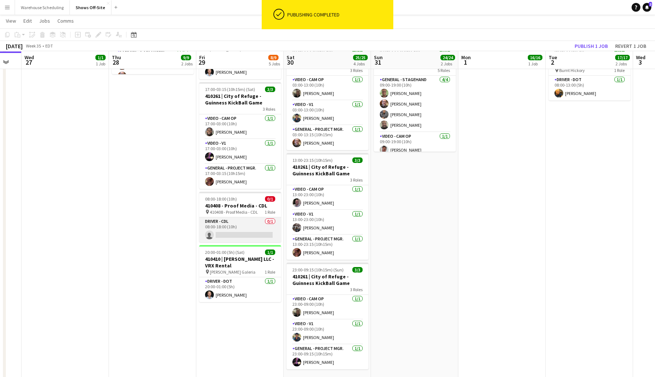
click at [244, 237] on app-card-role "Driver - CDL 0/1 08:00-18:00 (10h) single-neutral-actions" at bounding box center [240, 229] width 82 height 25
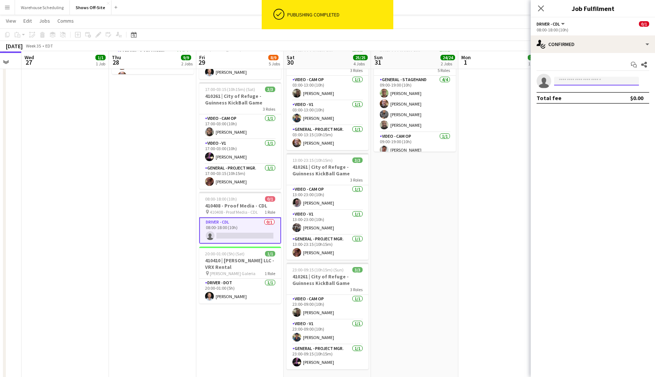
click at [577, 83] on input at bounding box center [596, 81] width 85 height 9
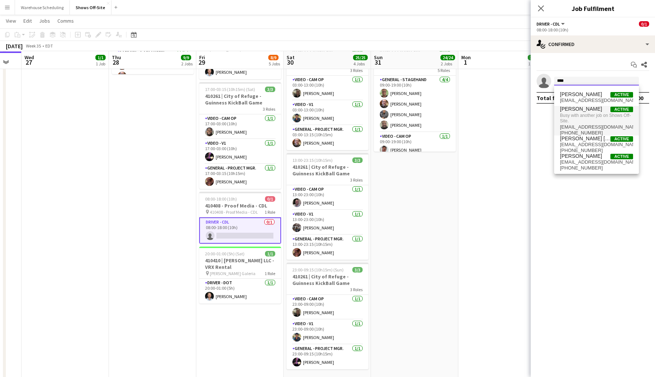
type input "****"
click at [583, 112] on span "Busy with another job on Shows Off-Site." at bounding box center [596, 118] width 73 height 12
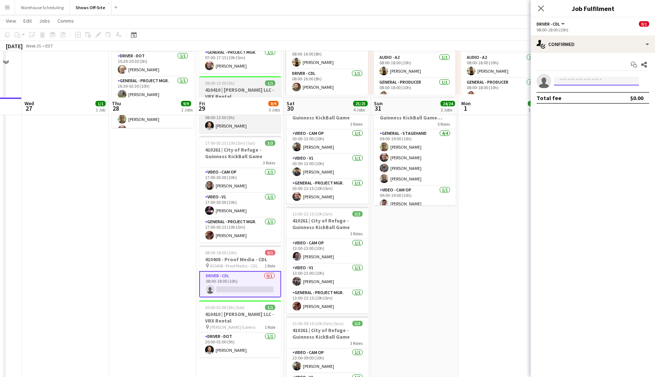
scroll to position [0, 0]
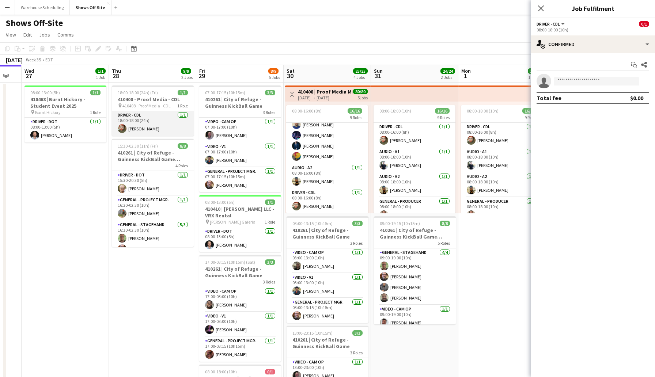
click at [170, 123] on app-card-role "Driver - CDL [DATE] 18:00-18:00 (24h) [PERSON_NAME]" at bounding box center [153, 123] width 82 height 25
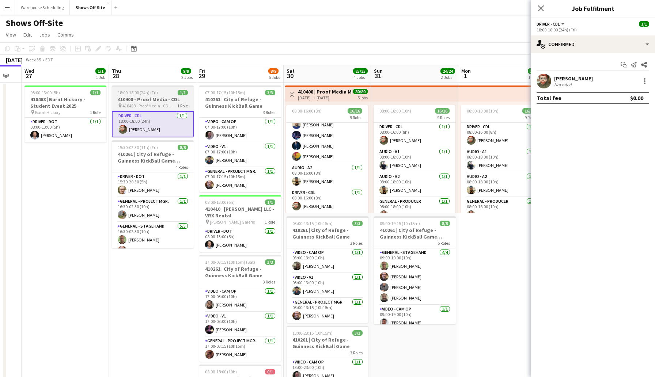
click at [144, 90] on span "18:00-18:00 (24h) (Fri)" at bounding box center [138, 92] width 40 height 5
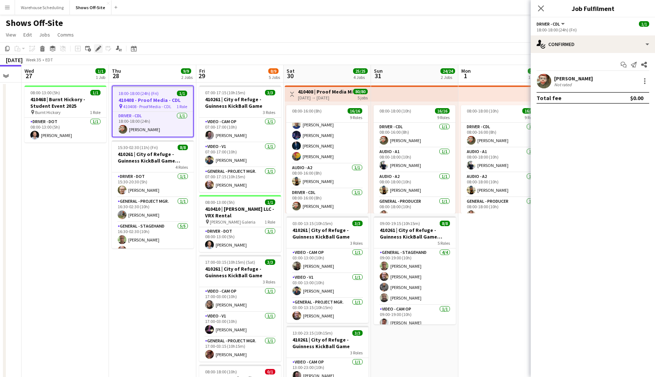
click at [97, 47] on icon "Edit" at bounding box center [98, 49] width 6 height 6
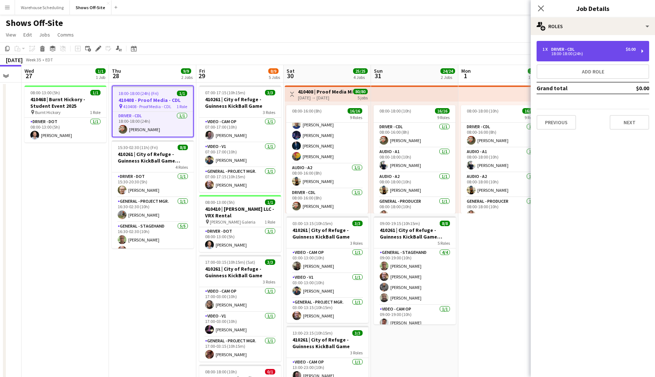
click at [612, 54] on div "18:00-18:00 (24h)" at bounding box center [588, 54] width 93 height 4
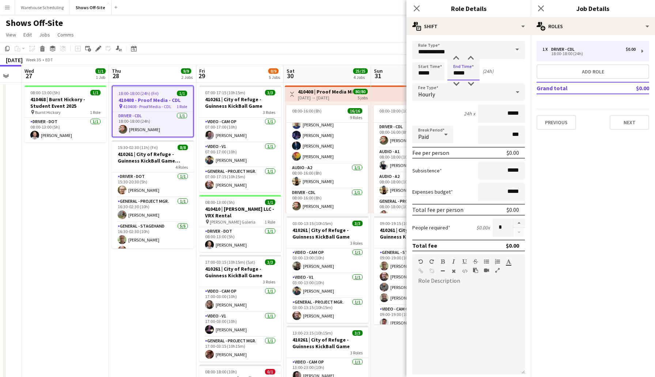
click at [470, 70] on input "*****" at bounding box center [463, 71] width 32 height 18
click at [457, 59] on div at bounding box center [456, 58] width 15 height 7
click at [456, 56] on div at bounding box center [456, 58] width 15 height 7
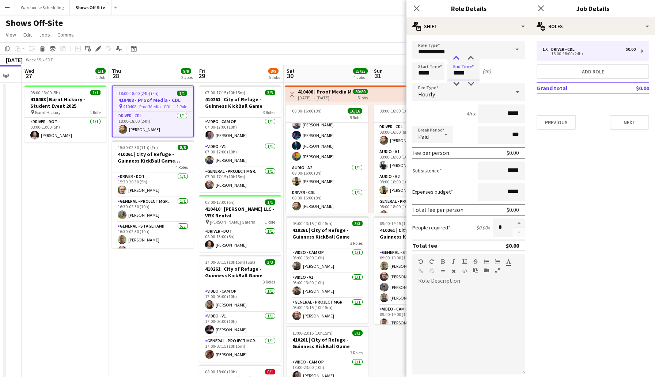
click at [456, 56] on div at bounding box center [456, 58] width 15 height 7
type input "*****"
click at [456, 56] on div at bounding box center [456, 58] width 15 height 7
click at [414, 7] on icon "Close pop-in" at bounding box center [416, 8] width 7 height 7
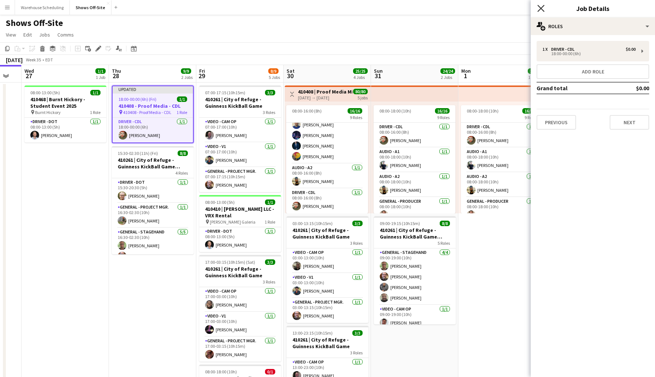
click at [543, 6] on icon at bounding box center [540, 8] width 7 height 7
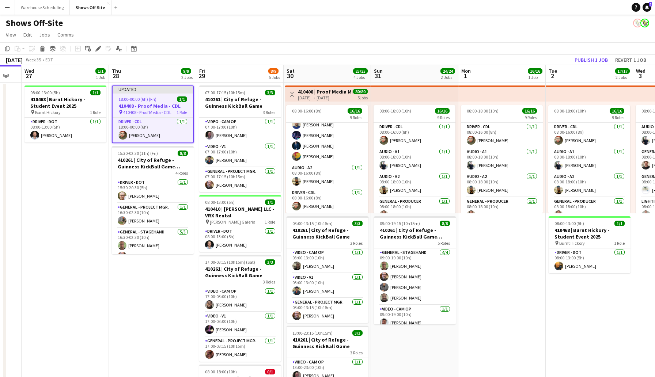
click at [530, 43] on app-toolbar "Copy Paste Paste Command V Paste with crew Command Shift V Paste linked Job [GE…" at bounding box center [327, 48] width 655 height 12
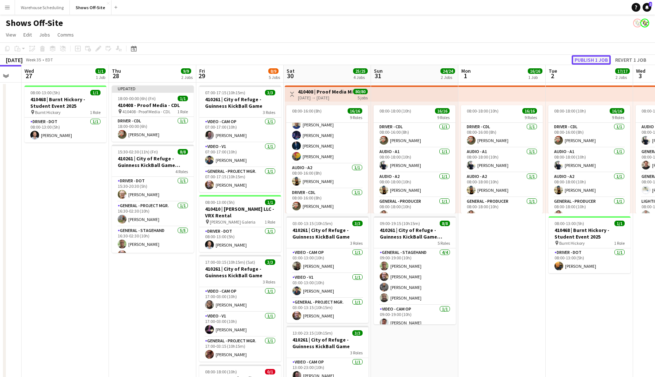
click at [588, 59] on button "Publish 1 job" at bounding box center [590, 59] width 39 height 9
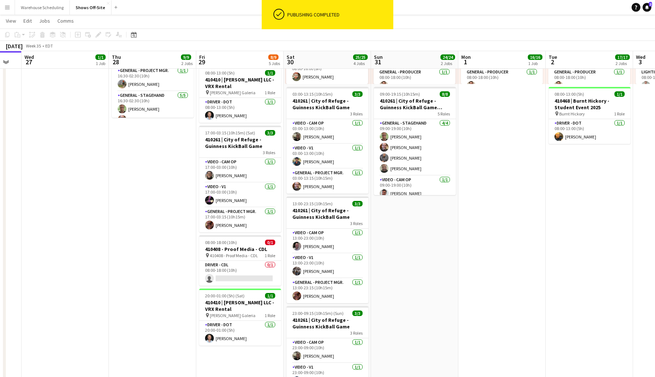
scroll to position [180, 0]
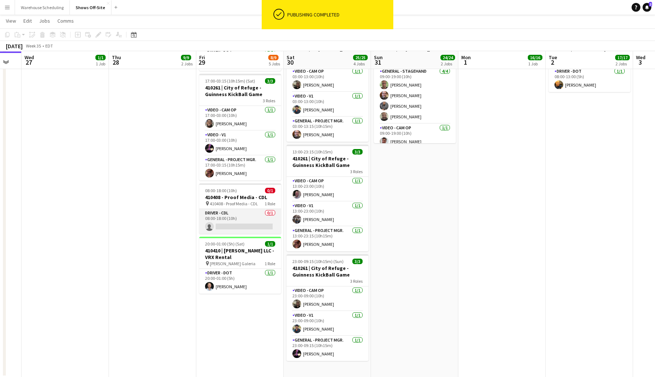
click at [234, 224] on app-card-role "Driver - CDL 0/1 08:00-18:00 (10h) single-neutral-actions" at bounding box center [240, 221] width 82 height 25
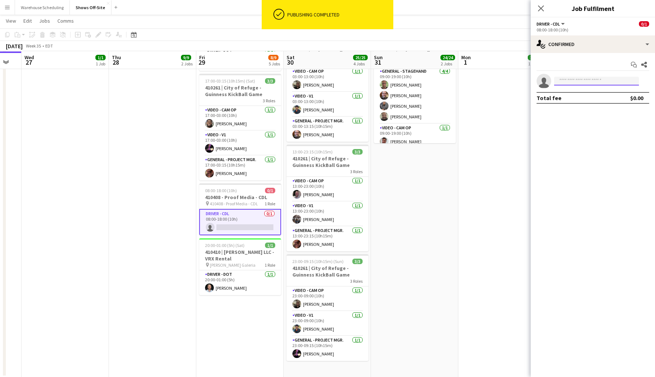
click at [565, 81] on input at bounding box center [596, 81] width 85 height 9
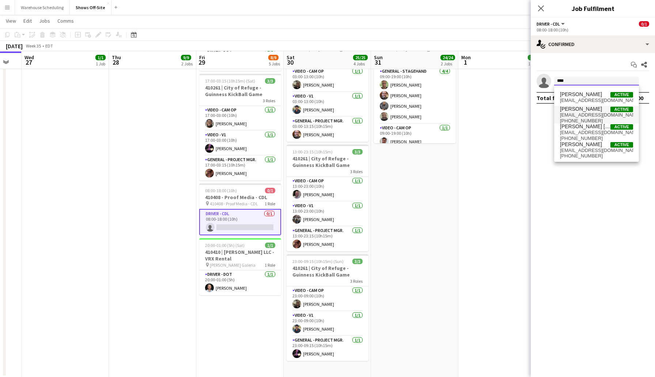
type input "****"
click at [587, 113] on span "[EMAIL_ADDRESS][DOMAIN_NAME]" at bounding box center [596, 115] width 73 height 6
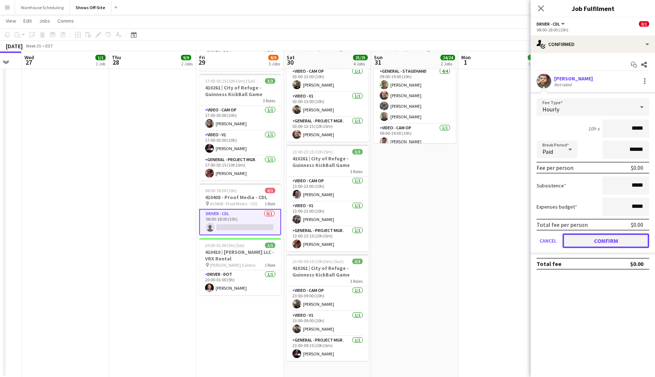
click at [610, 238] on button "Confirm" at bounding box center [605, 240] width 87 height 15
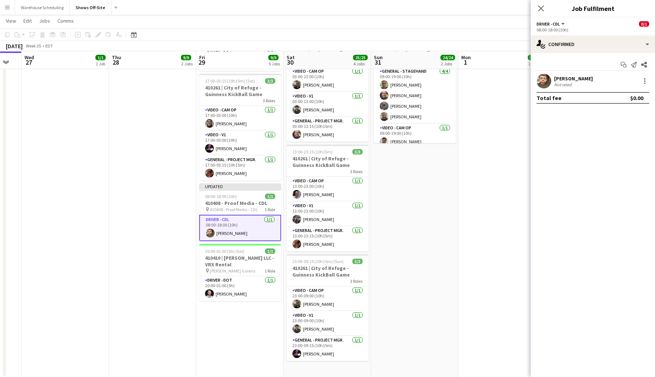
click at [542, 17] on div "Close pop-in Job Fulfilment" at bounding box center [592, 9] width 124 height 18
click at [540, 11] on icon "Close pop-in" at bounding box center [540, 8] width 7 height 7
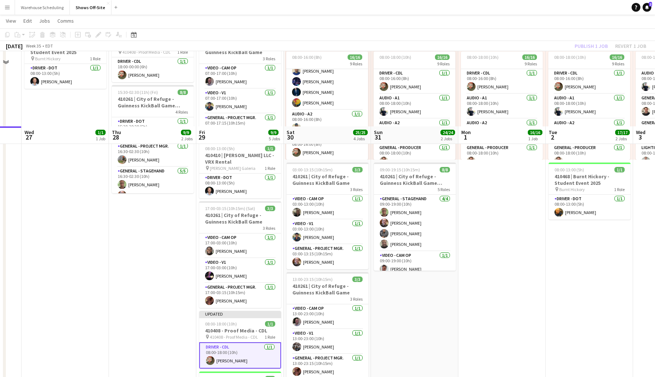
scroll to position [32, 0]
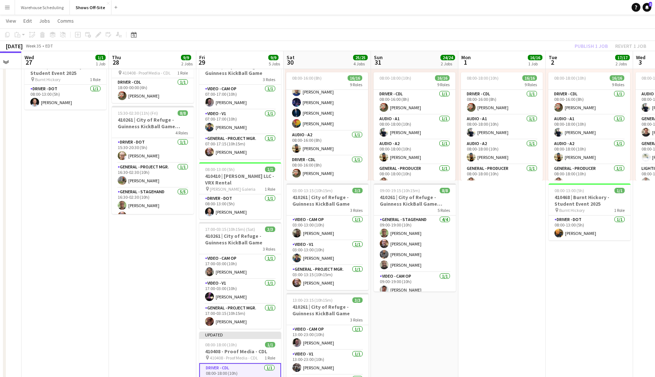
click at [556, 47] on div "[DATE] Week 35 • EDT Publish 1 job Revert 1 job" at bounding box center [327, 46] width 655 height 10
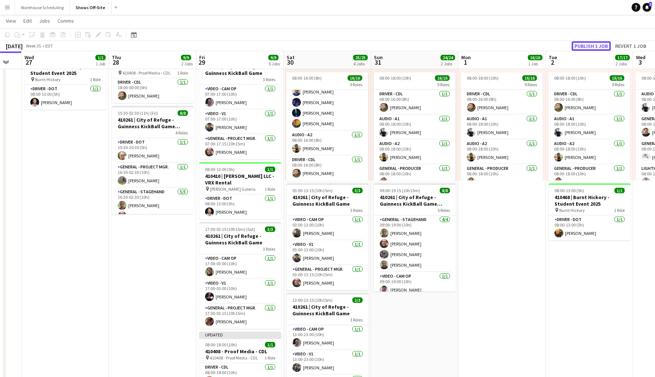
click at [586, 47] on button "Publish 1 job" at bounding box center [590, 45] width 39 height 9
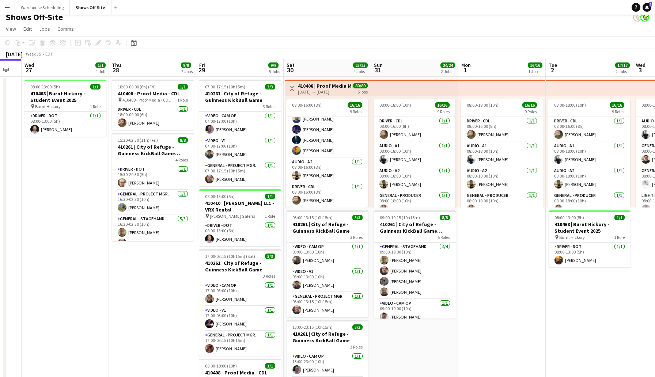
scroll to position [0, 0]
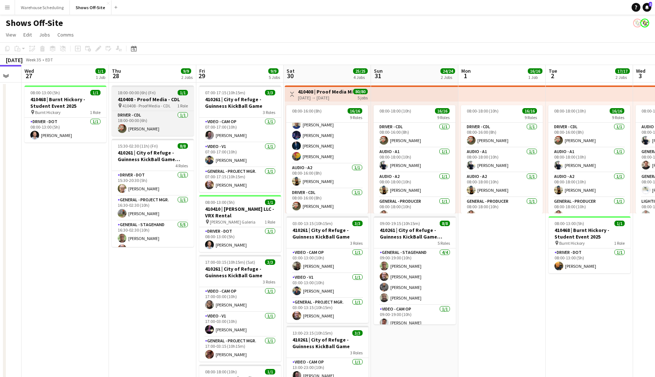
click at [161, 98] on h3 "410408 - Proof Media - CDL" at bounding box center [153, 99] width 82 height 7
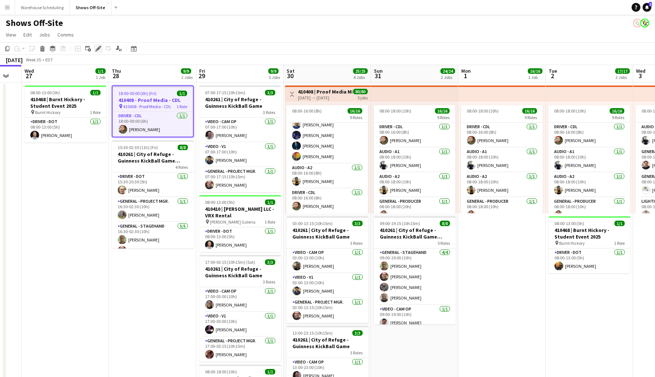
click at [99, 50] on icon "Edit" at bounding box center [98, 49] width 6 height 6
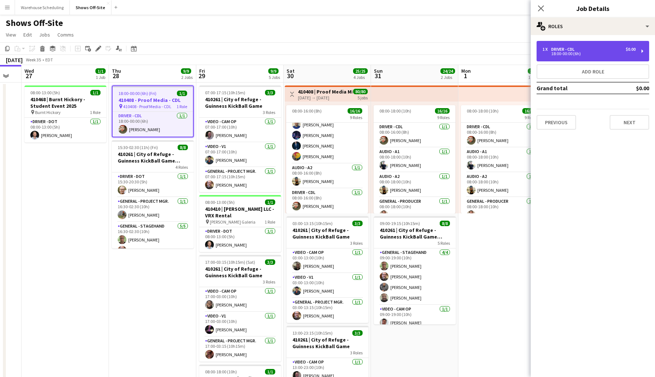
click at [596, 56] on div "1 x Driver - CDL $0.00 18:00-00:00 (6h)" at bounding box center [592, 51] width 113 height 20
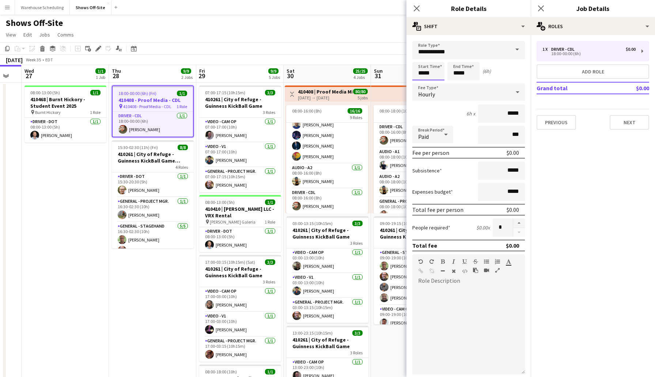
click at [435, 73] on input "*****" at bounding box center [428, 71] width 32 height 18
click at [422, 82] on div at bounding box center [421, 83] width 15 height 7
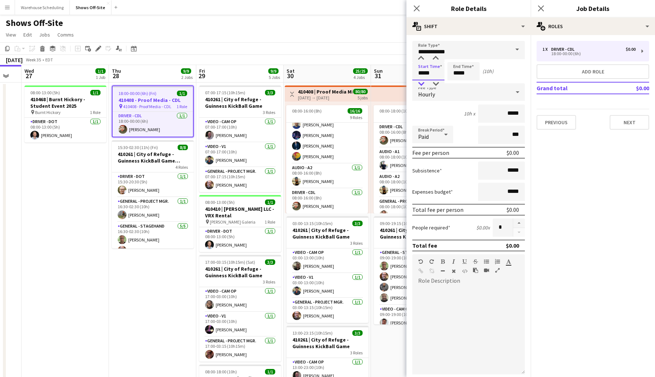
type input "*****"
click at [422, 82] on div at bounding box center [421, 83] width 15 height 7
click at [417, 7] on icon at bounding box center [416, 8] width 7 height 7
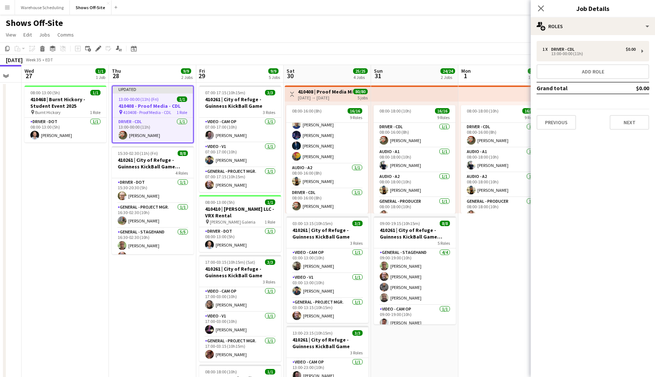
click at [535, 8] on div "Close pop-in" at bounding box center [540, 8] width 20 height 17
click at [540, 6] on icon "Close pop-in" at bounding box center [540, 8] width 7 height 7
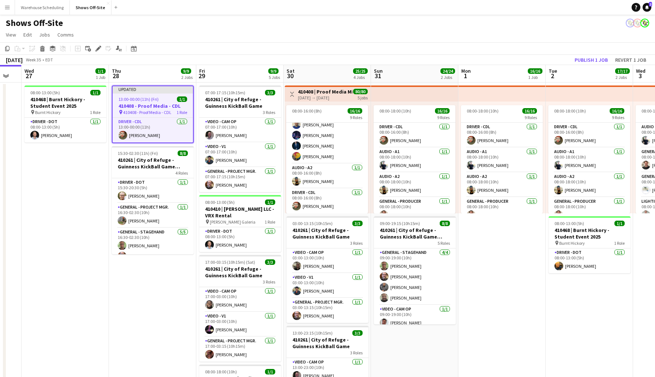
click at [526, 60] on div "[DATE] Week 35 • EDT Publish 1 job Revert 1 job" at bounding box center [327, 60] width 655 height 10
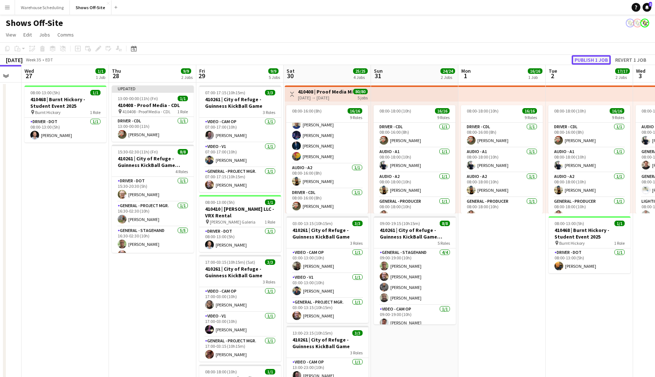
click at [585, 58] on button "Publish 1 job" at bounding box center [590, 59] width 39 height 9
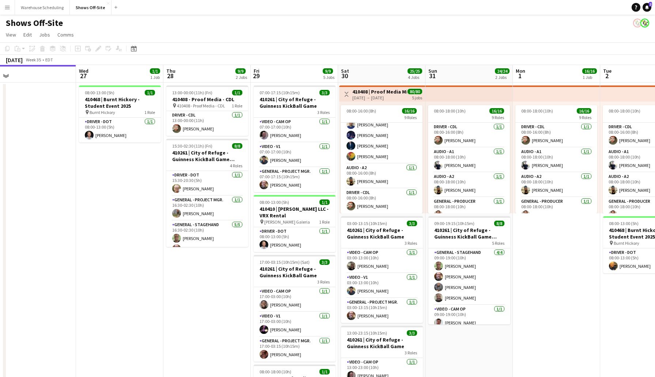
scroll to position [0, 183]
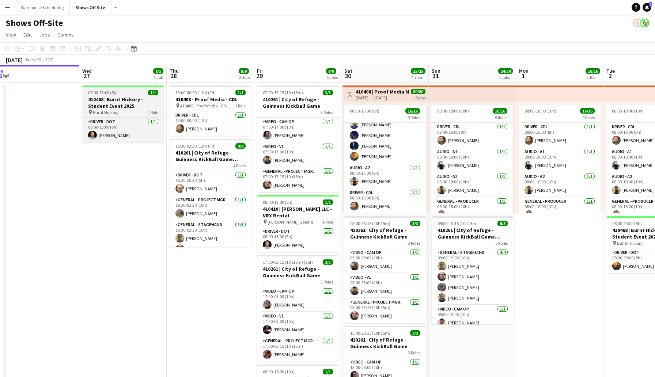
click at [129, 109] on h3 "410468 | Burnt Hickory - Student Event 2025" at bounding box center [123, 102] width 82 height 13
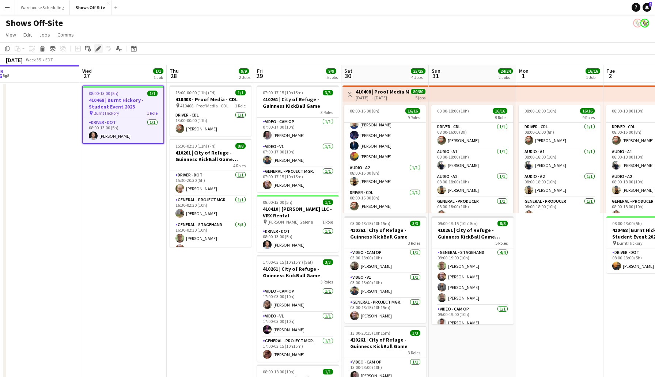
click at [98, 50] on icon "Edit" at bounding box center [98, 49] width 6 height 6
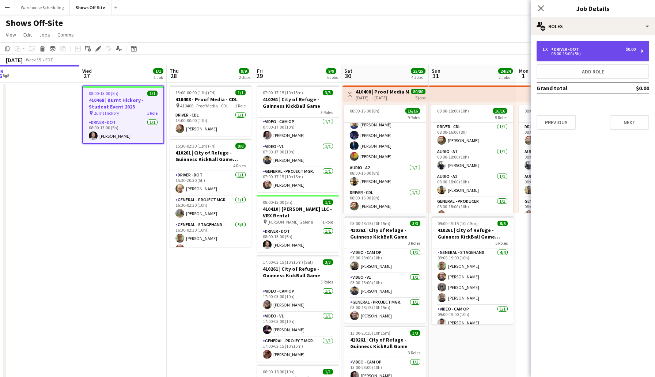
click at [589, 52] on div "08:00-13:00 (5h)" at bounding box center [588, 54] width 93 height 4
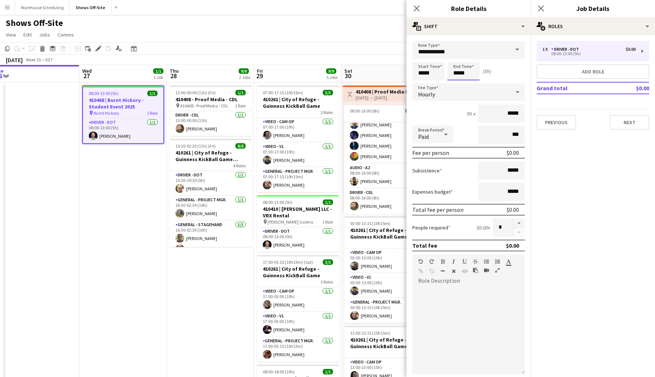
click at [471, 74] on input "*****" at bounding box center [463, 71] width 32 height 18
click at [456, 58] on div at bounding box center [456, 58] width 15 height 7
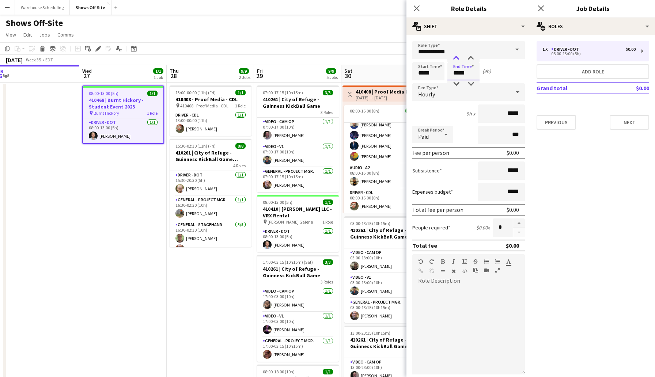
type input "*****"
click at [457, 58] on div at bounding box center [456, 58] width 15 height 7
click at [628, 130] on div "1 x Driver - DOT $0.00 08:00-13:00 (5h) Add role Grand total $0.00 Previous Next" at bounding box center [592, 85] width 124 height 100
click at [417, 5] on icon "Close pop-in" at bounding box center [416, 8] width 7 height 7
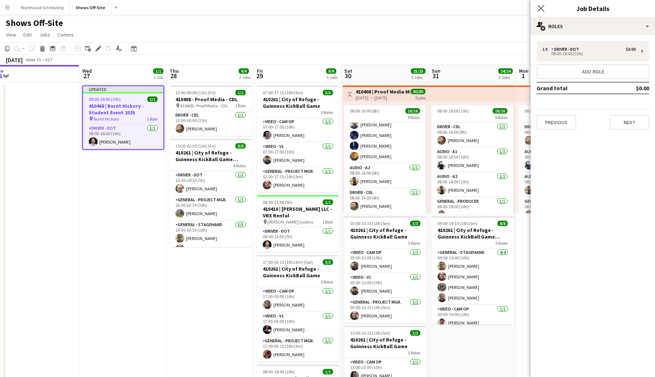
click at [537, 9] on app-icon "Close pop-in" at bounding box center [541, 8] width 11 height 11
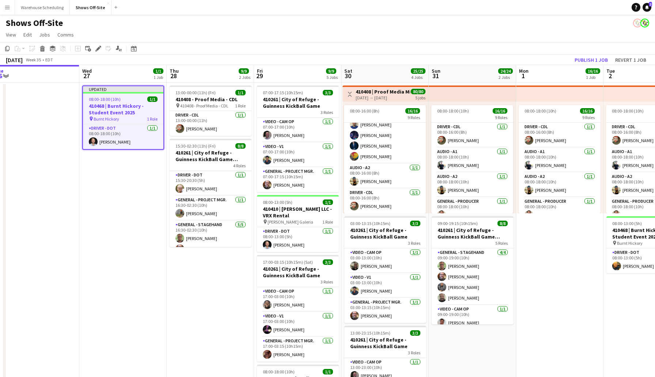
click at [540, 32] on app-page-menu "View Day view expanded Day view collapsed Month view Date picker Jump to [DATE]…" at bounding box center [327, 35] width 655 height 14
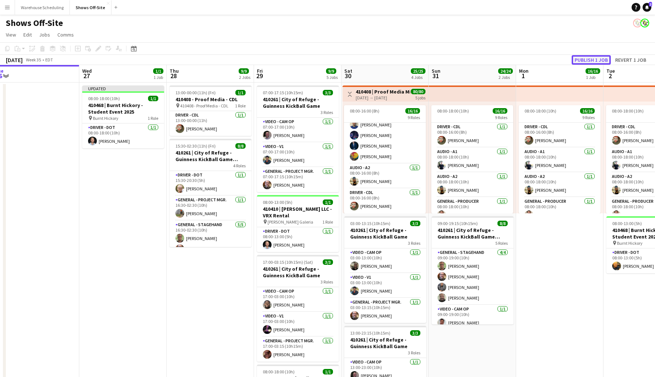
click at [588, 56] on button "Publish 1 job" at bounding box center [590, 59] width 39 height 9
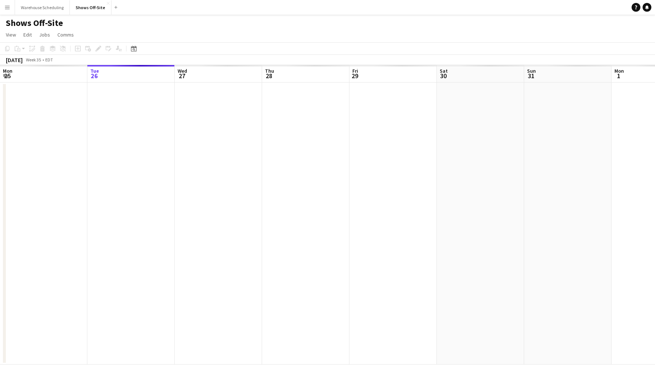
scroll to position [0, 251]
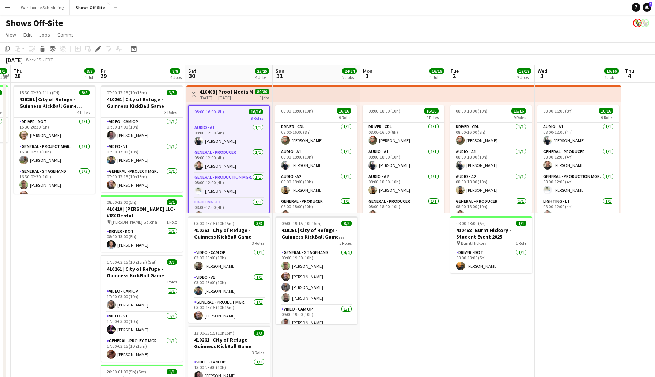
click at [217, 69] on app-board-header-date "Sat 30 25/25 4 Jobs" at bounding box center [228, 74] width 87 height 18
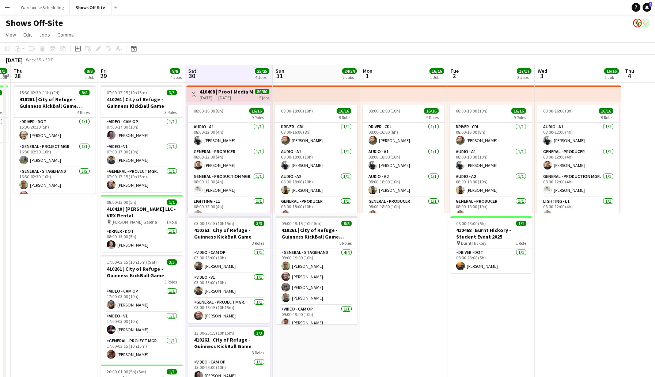
click at [217, 69] on app-board-header-date "Sat 30 25/25 4 Jobs" at bounding box center [228, 74] width 87 height 18
click at [555, 73] on app-board-header-date "Wed 3 16/16 1 Job" at bounding box center [577, 74] width 87 height 18
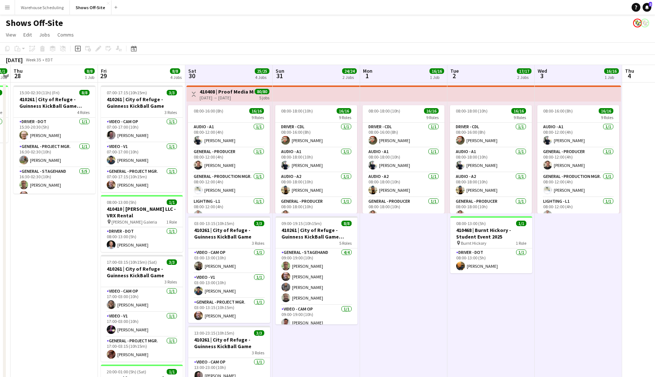
click at [307, 52] on app-toolbar "Copy Paste Paste Command V Paste with crew Command Shift V Paste linked Job [GE…" at bounding box center [327, 48] width 655 height 12
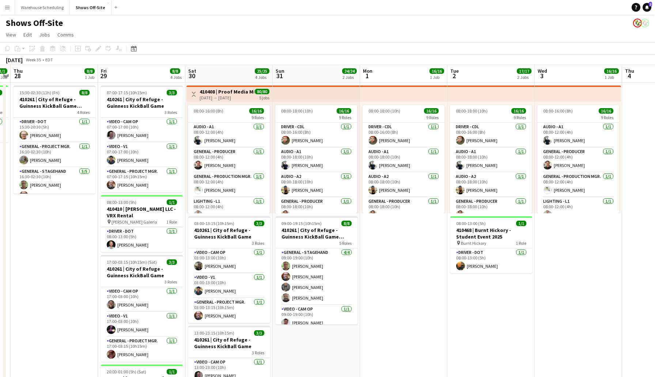
click at [222, 92] on h3 "410408 | Proof Media Mix - Virgin Cruise 2025" at bounding box center [226, 91] width 54 height 7
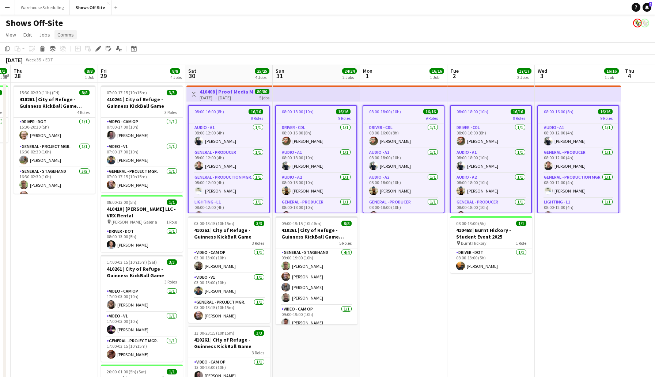
click at [62, 34] on span "Comms" at bounding box center [65, 34] width 16 height 7
click at [44, 33] on span "Jobs" at bounding box center [44, 34] width 11 height 7
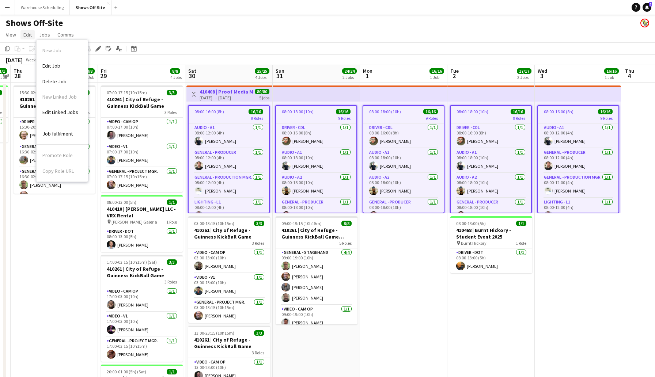
click at [27, 33] on span "Edit" at bounding box center [27, 34] width 8 height 7
click at [15, 33] on span "View" at bounding box center [11, 34] width 10 height 7
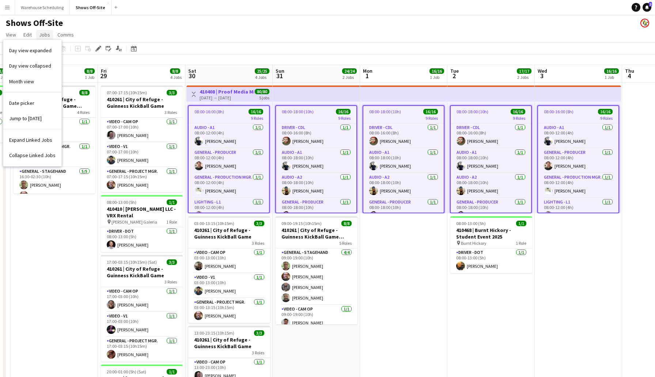
click at [46, 36] on span "Jobs" at bounding box center [44, 34] width 11 height 7
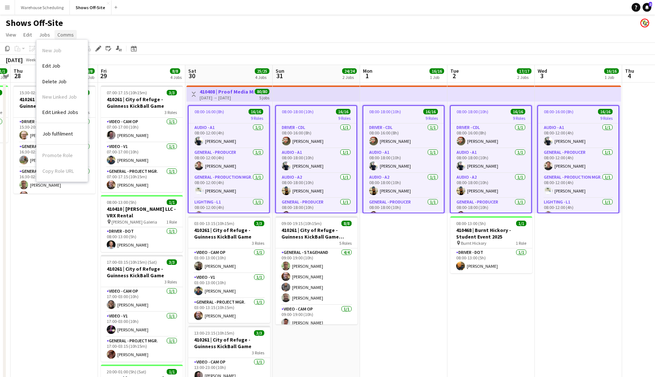
click at [61, 37] on span "Comms" at bounding box center [65, 34] width 16 height 7
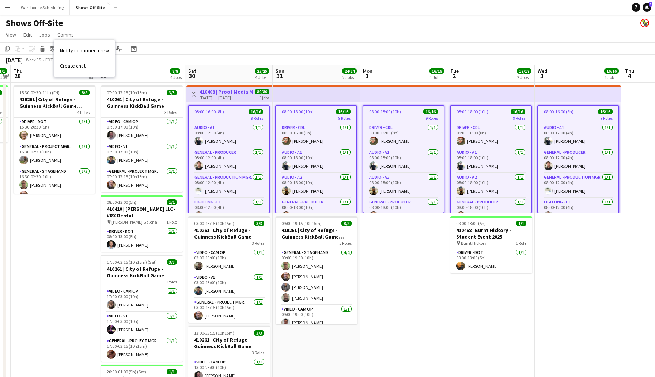
click at [164, 45] on app-toolbar "Copy Paste Paste Command V Paste with crew Command Shift V Paste linked Job [GE…" at bounding box center [327, 48] width 655 height 12
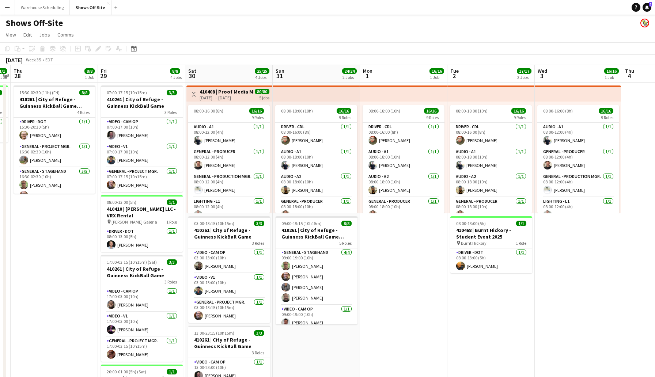
click at [202, 92] on h3 "410408 | Proof Media Mix - Virgin Cruise 2025" at bounding box center [226, 91] width 54 height 7
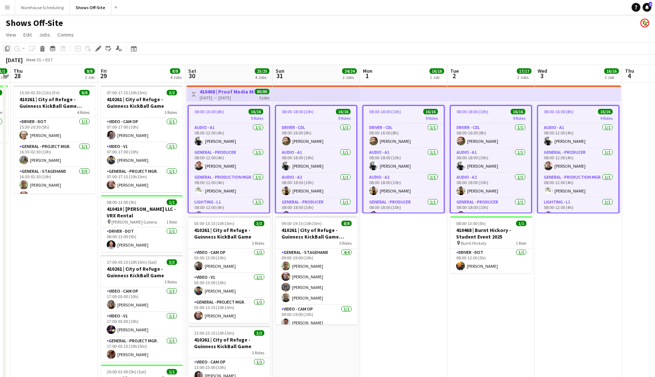
click at [6, 48] on icon at bounding box center [7, 48] width 4 height 5
click at [322, 60] on div "[DATE] Week 35 • EDT" at bounding box center [327, 60] width 655 height 10
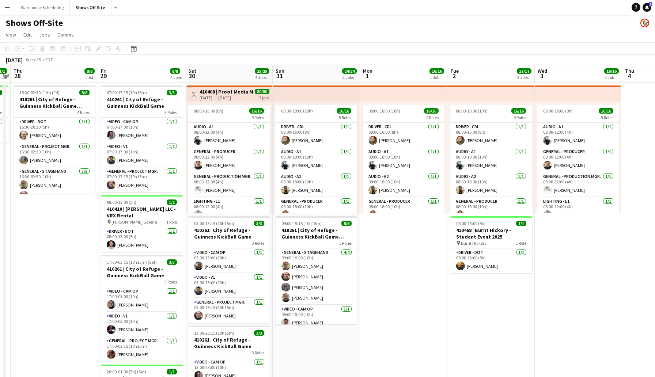
click at [285, 89] on app-top-bar at bounding box center [316, 93] width 87 height 16
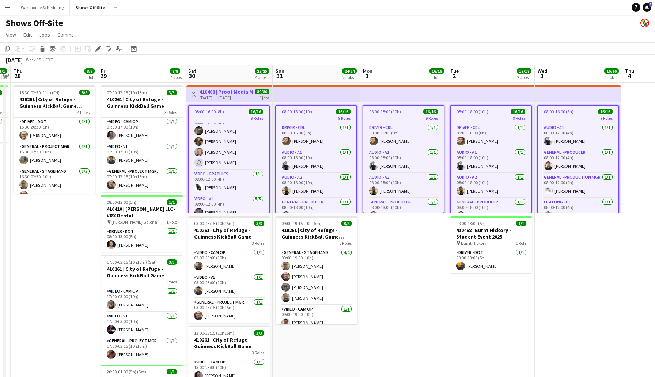
scroll to position [0, 0]
click at [3, 6] on button "Menu" at bounding box center [7, 7] width 15 height 15
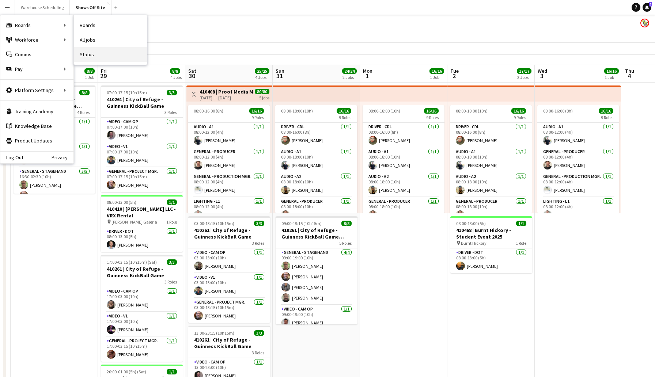
click at [95, 51] on link "Status" at bounding box center [110, 54] width 73 height 15
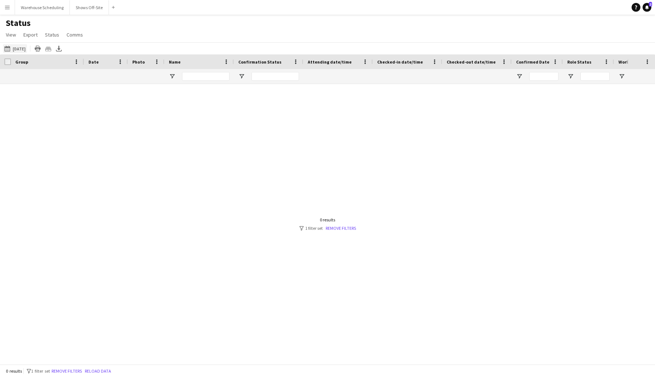
click at [6, 47] on app-icon "08-26-2025 to 09-01-2025" at bounding box center [8, 49] width 8 height 6
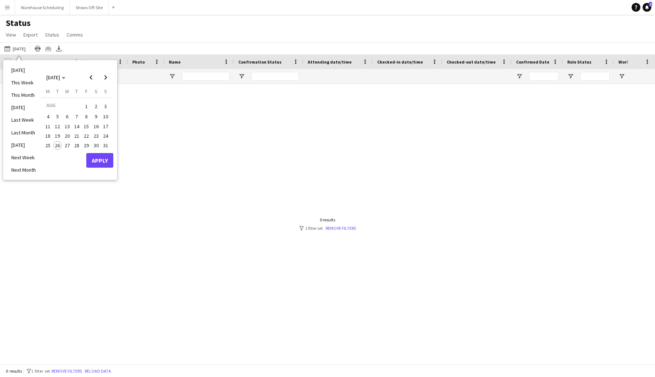
click at [96, 146] on span "30" at bounding box center [96, 145] width 9 height 9
click at [106, 76] on span "Next month" at bounding box center [105, 77] width 15 height 15
click at [87, 113] on span "5" at bounding box center [86, 115] width 9 height 9
click at [100, 165] on button "Apply" at bounding box center [99, 168] width 27 height 15
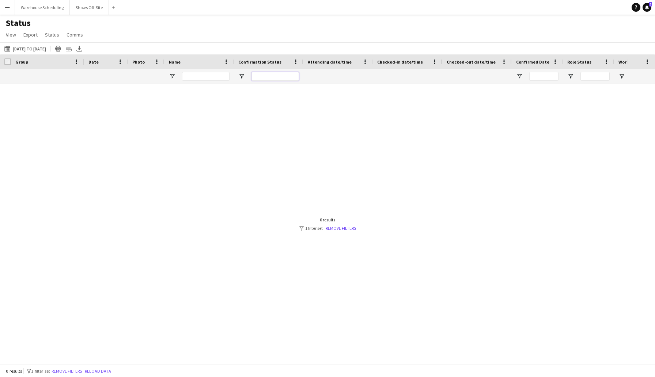
click at [256, 77] on input "Confirmation Status Filter Input" at bounding box center [274, 76] width 47 height 9
click at [242, 75] on span "Open Filter Menu" at bounding box center [241, 76] width 7 height 7
type input "***"
click at [222, 100] on div at bounding box center [313, 224] width 627 height 280
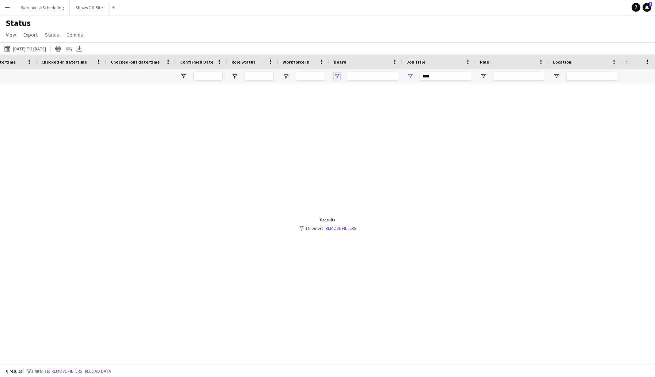
click at [334, 76] on span "Open Filter Menu" at bounding box center [337, 76] width 7 height 7
click at [427, 172] on div at bounding box center [313, 224] width 627 height 280
click at [346, 228] on link "Remove filters" at bounding box center [341, 227] width 30 height 5
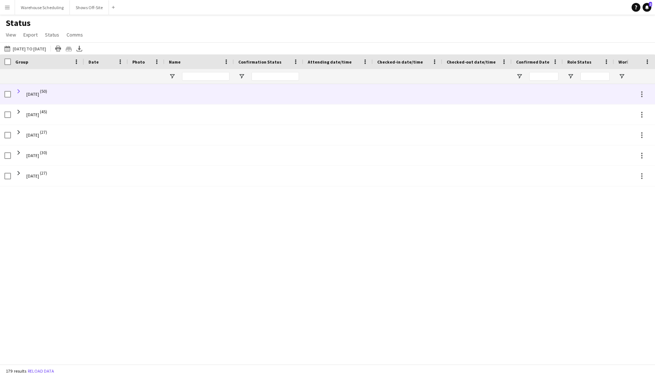
click at [18, 90] on span at bounding box center [18, 91] width 7 height 7
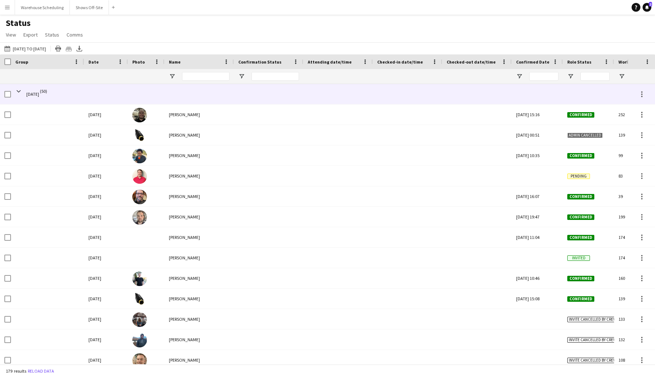
click at [18, 90] on span at bounding box center [18, 91] width 7 height 7
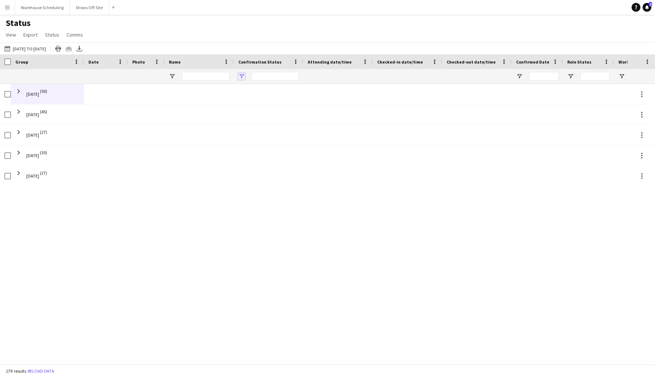
click at [243, 76] on span "Open Filter Menu" at bounding box center [241, 76] width 7 height 7
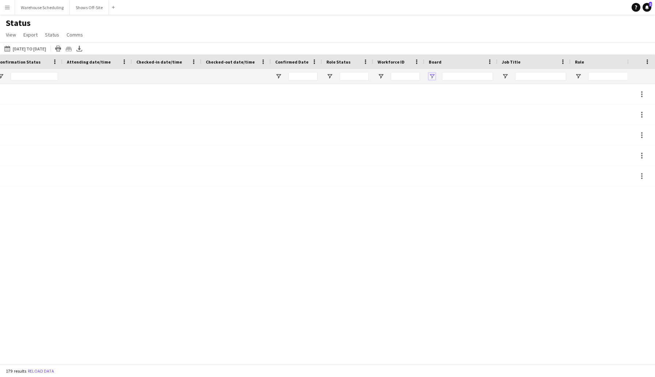
click at [429, 76] on span "Open Filter Menu" at bounding box center [432, 76] width 7 height 7
click at [429, 77] on span "Open Filter Menu" at bounding box center [432, 76] width 7 height 7
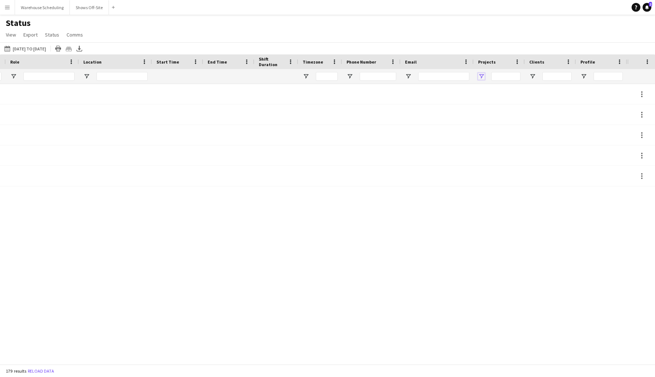
click at [480, 78] on span "Open Filter Menu" at bounding box center [481, 76] width 7 height 7
click at [501, 107] on input "Search filter values" at bounding box center [513, 106] width 64 height 9
click at [530, 75] on span "Open Filter Menu" at bounding box center [532, 76] width 7 height 7
click at [529, 75] on span "Open Filter Menu" at bounding box center [532, 76] width 7 height 7
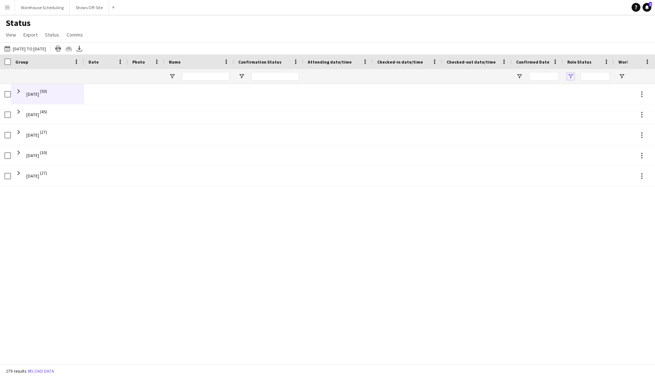
click at [570, 75] on span "Open Filter Menu" at bounding box center [570, 76] width 7 height 7
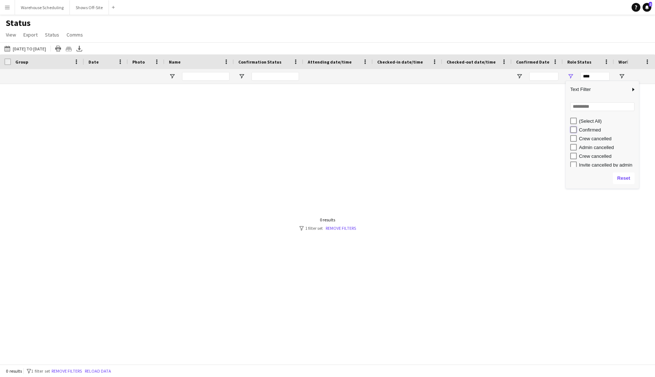
type input "**********"
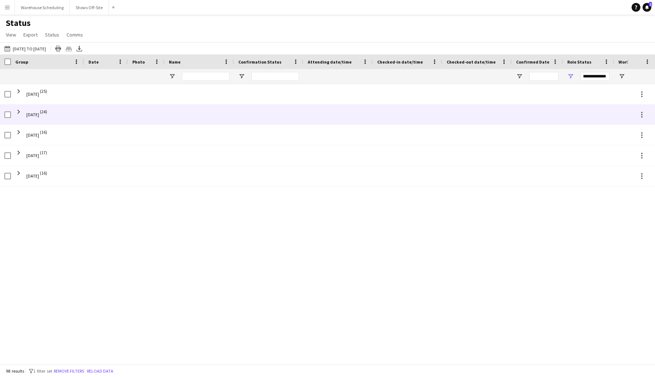
click at [530, 112] on div at bounding box center [536, 114] width 51 height 20
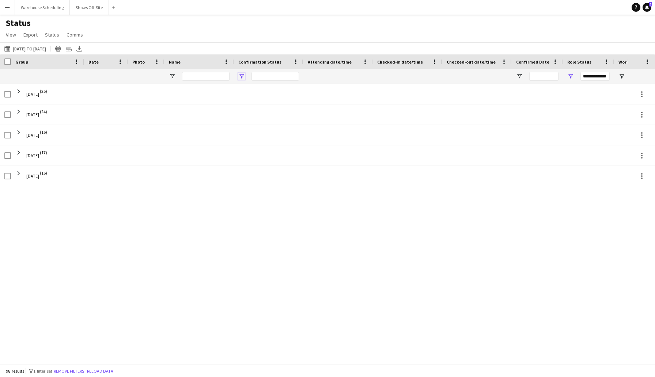
click at [242, 74] on span "Open Filter Menu" at bounding box center [241, 76] width 7 height 7
click at [172, 73] on span "Open Filter Menu" at bounding box center [172, 76] width 7 height 7
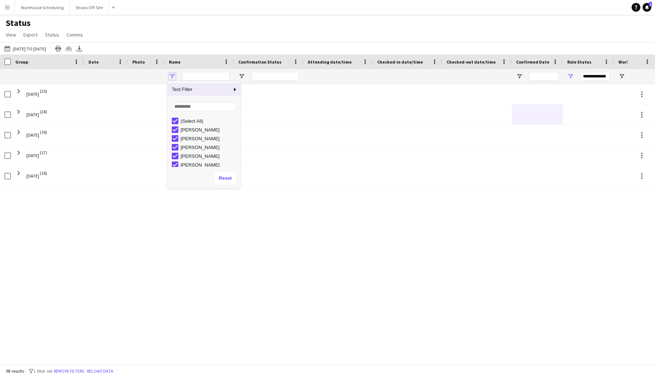
click at [172, 73] on span "Open Filter Menu" at bounding box center [172, 76] width 7 height 7
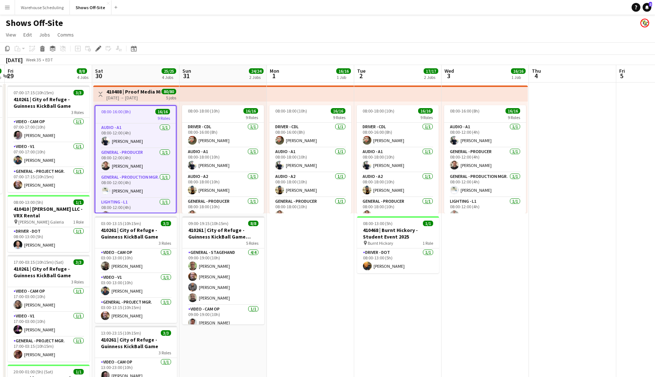
click at [9, 9] on app-icon "Menu" at bounding box center [7, 7] width 6 height 6
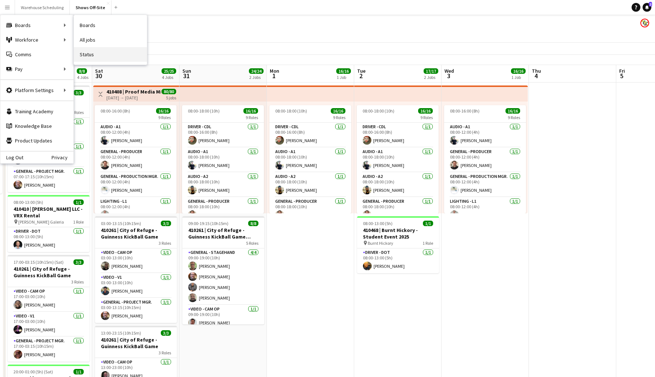
click at [85, 53] on link "Status" at bounding box center [110, 54] width 73 height 15
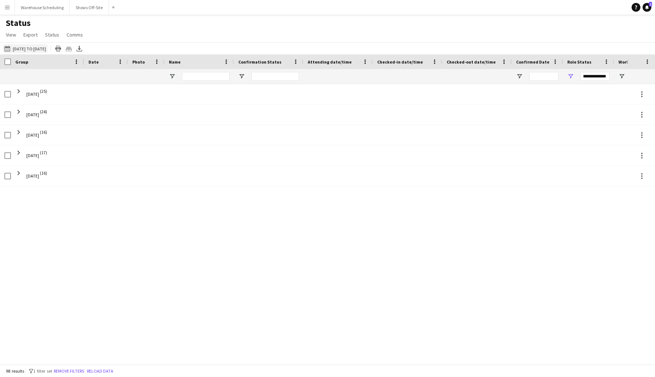
click at [20, 47] on button "08-30-2025 to 09-05-2025 08-30-2025 to 09-05-2025" at bounding box center [25, 48] width 45 height 9
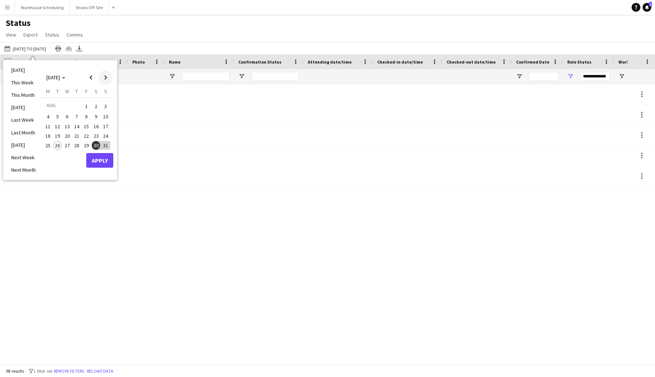
click at [106, 73] on span "Next month" at bounding box center [105, 77] width 15 height 15
click at [148, 40] on div "Status View Views Default view New view Update view Delete view Edit name Custo…" at bounding box center [327, 30] width 655 height 25
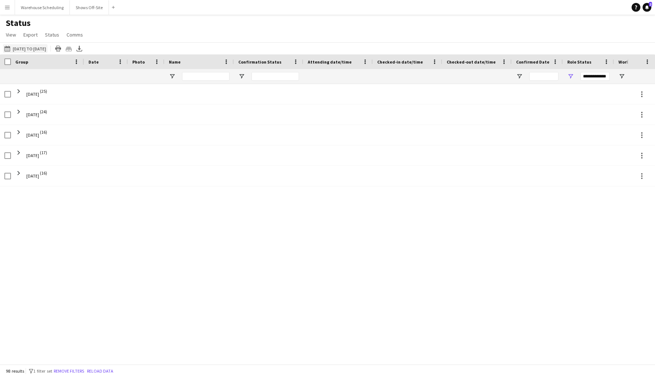
click at [12, 48] on app-icon "08-30-2025 to 09-05-2025" at bounding box center [8, 49] width 8 height 6
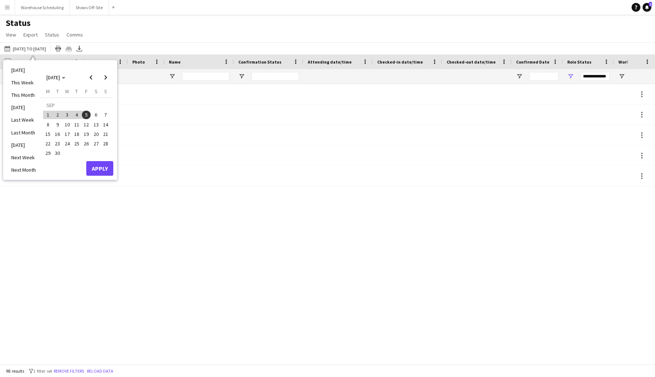
click at [96, 114] on span "6" at bounding box center [96, 115] width 9 height 9
click at [91, 79] on span "Previous month" at bounding box center [91, 77] width 15 height 15
click at [92, 144] on span "30" at bounding box center [96, 145] width 9 height 9
click at [104, 79] on span "Next month" at bounding box center [105, 77] width 15 height 15
click at [96, 113] on span "6" at bounding box center [96, 115] width 9 height 9
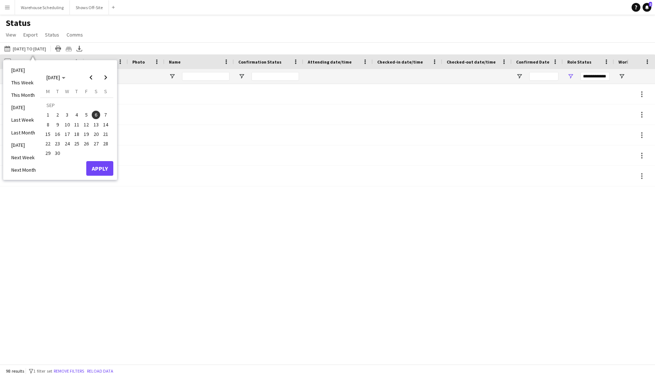
click at [94, 116] on span "6" at bounding box center [96, 115] width 9 height 9
click at [84, 115] on span "5" at bounding box center [86, 115] width 9 height 9
click at [74, 115] on span "4" at bounding box center [76, 115] width 9 height 9
click at [62, 115] on button "3" at bounding box center [66, 114] width 9 height 9
click at [58, 115] on span "2" at bounding box center [57, 115] width 9 height 9
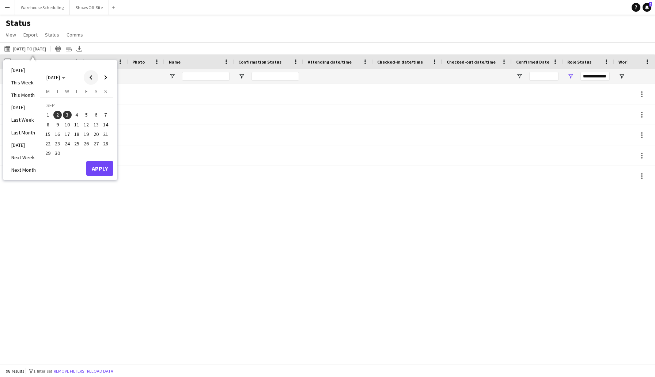
click at [91, 76] on span "Previous month" at bounding box center [91, 77] width 15 height 15
click at [95, 144] on span "30" at bounding box center [96, 145] width 9 height 9
click at [85, 145] on span "29" at bounding box center [86, 145] width 9 height 9
click at [93, 145] on span "30" at bounding box center [96, 145] width 9 height 9
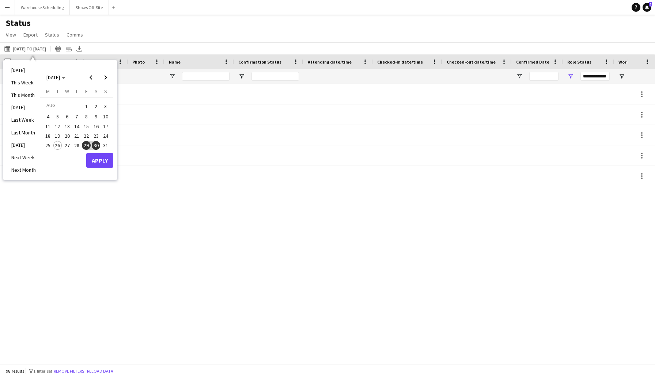
click at [96, 146] on span "30" at bounding box center [96, 145] width 9 height 9
click at [107, 77] on span "Next month" at bounding box center [105, 77] width 15 height 15
click at [94, 115] on span "6" at bounding box center [96, 115] width 9 height 9
click at [104, 164] on button "Apply" at bounding box center [99, 168] width 27 height 15
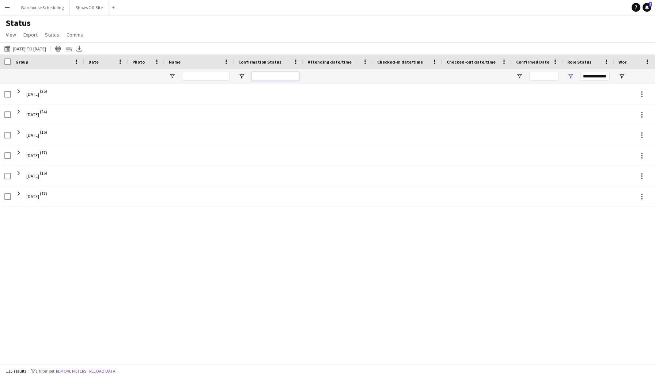
click at [257, 76] on input "Confirmation Status Filter Input" at bounding box center [274, 76] width 47 height 9
click at [239, 77] on span "Open Filter Menu" at bounding box center [241, 76] width 7 height 7
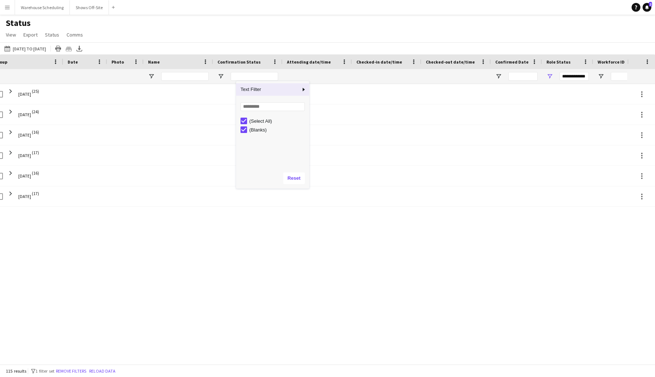
scroll to position [0, 21]
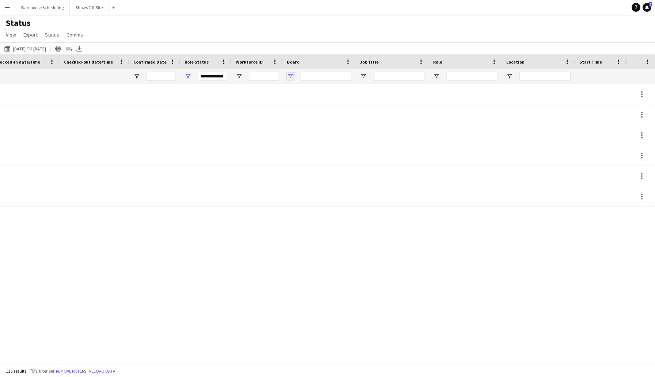
click at [290, 73] on span "Open Filter Menu" at bounding box center [290, 76] width 7 height 7
type input "***"
type input "**********"
click at [364, 75] on span "Open Filter Menu" at bounding box center [363, 76] width 7 height 7
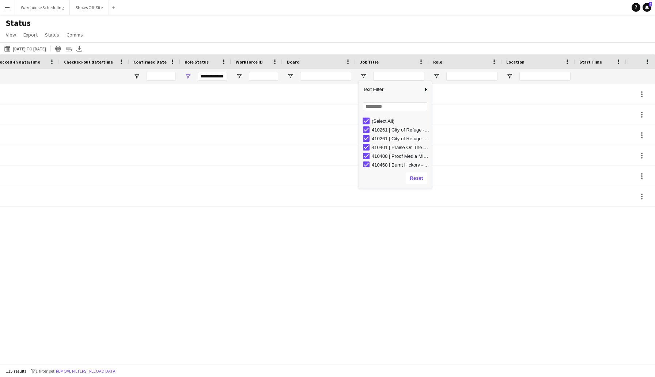
type input "***"
type input "**********"
click at [395, 48] on div "08-30-2025 to 09-05-2025 08-30-2025 to 09-06-2025 Today This Week This Month Ye…" at bounding box center [327, 48] width 655 height 12
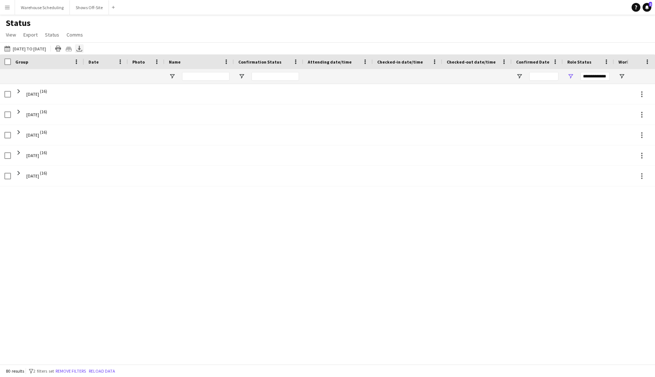
click at [81, 49] on icon at bounding box center [79, 48] width 3 height 4
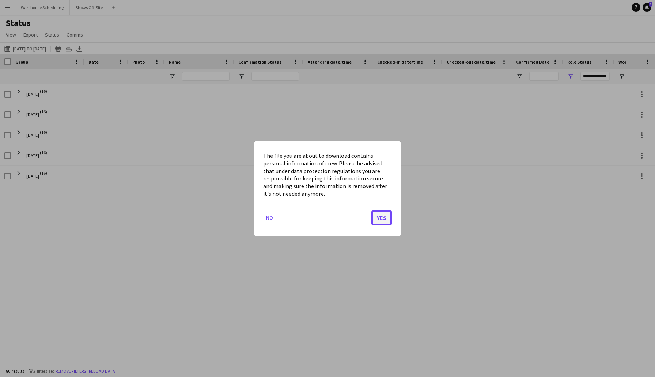
click at [375, 217] on button "Yes" at bounding box center [381, 217] width 20 height 15
